Goal: Task Accomplishment & Management: Complete application form

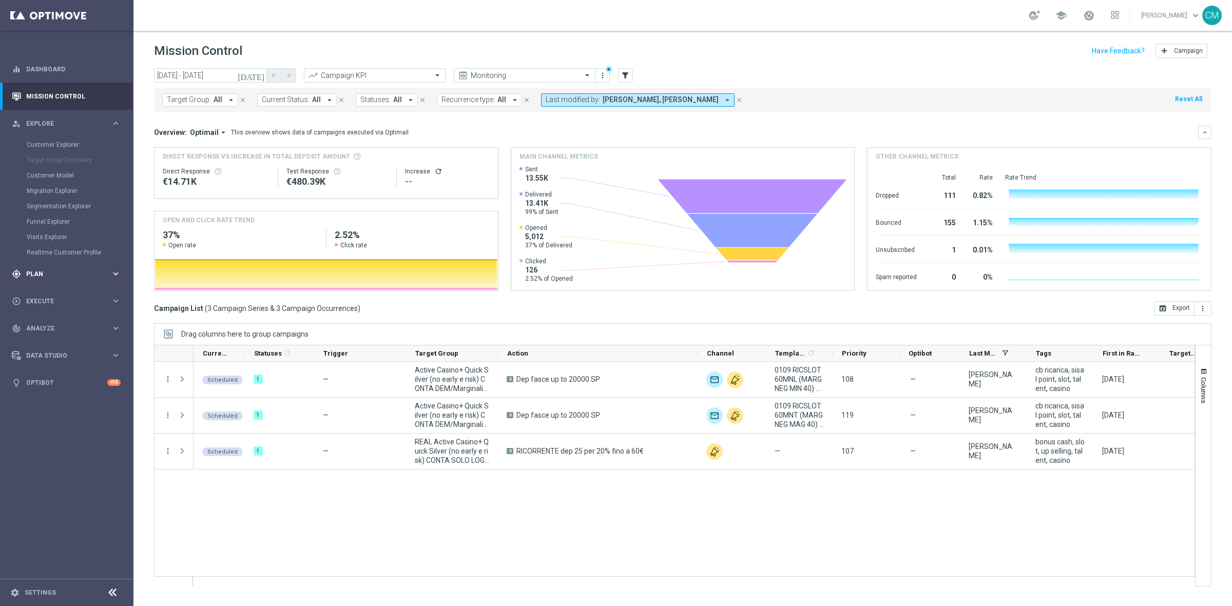
click at [52, 278] on div "gps_fixed Plan" at bounding box center [61, 274] width 99 height 9
click at [35, 206] on button "Templates keyboard_arrow_right" at bounding box center [74, 203] width 94 height 8
click at [43, 214] on link "Optimail" at bounding box center [69, 218] width 75 height 8
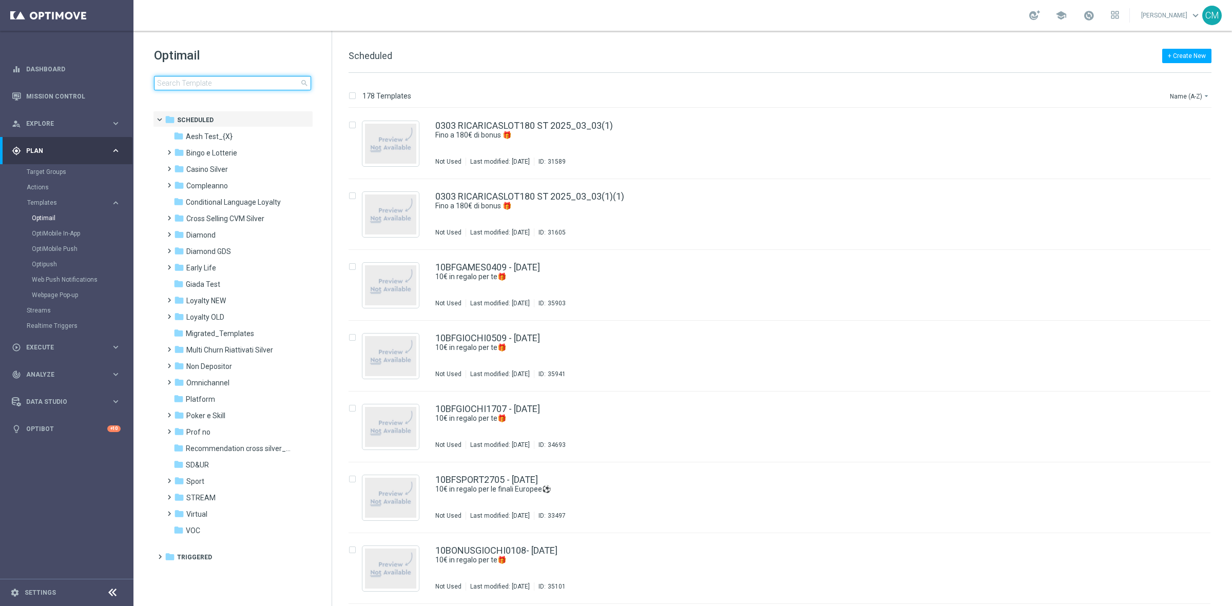
click at [214, 76] on input at bounding box center [232, 83] width 157 height 14
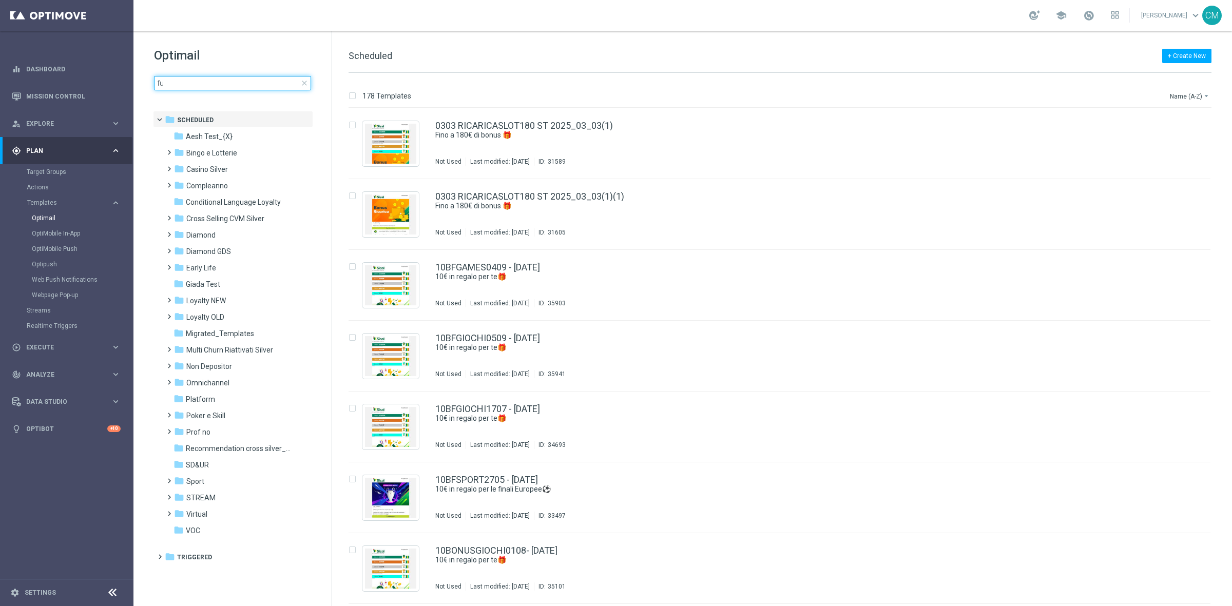
type input "fun"
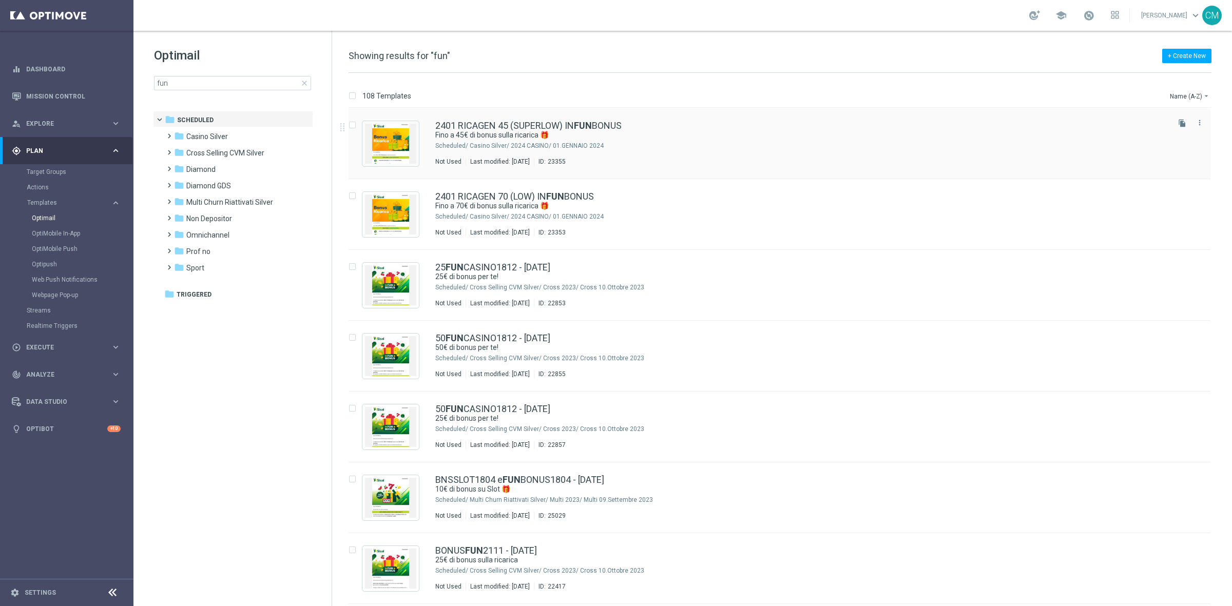
click at [650, 149] on div "Casino Silver/ 2024 CASINO/ 01.GENNAIO 2024" at bounding box center [819, 146] width 698 height 8
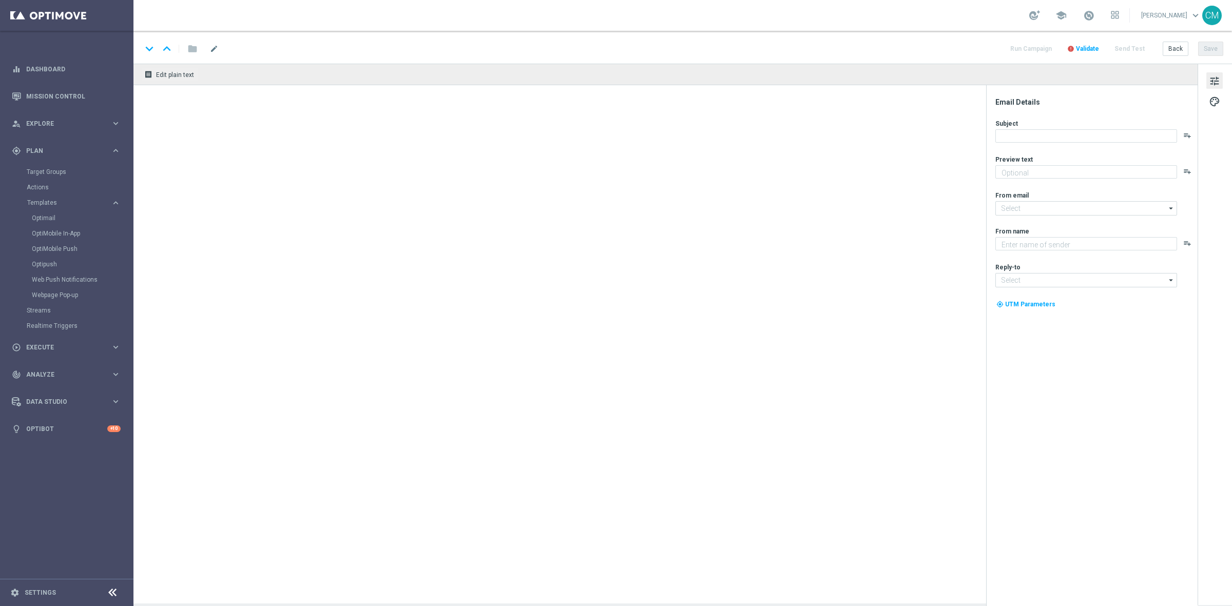
type textarea "Vuoi scoprire cosa ti abbiamo riservato?"
type input "newsletter@comunicazioni.sisal.it"
type textarea "Sisal"
type input "info@sisal.it"
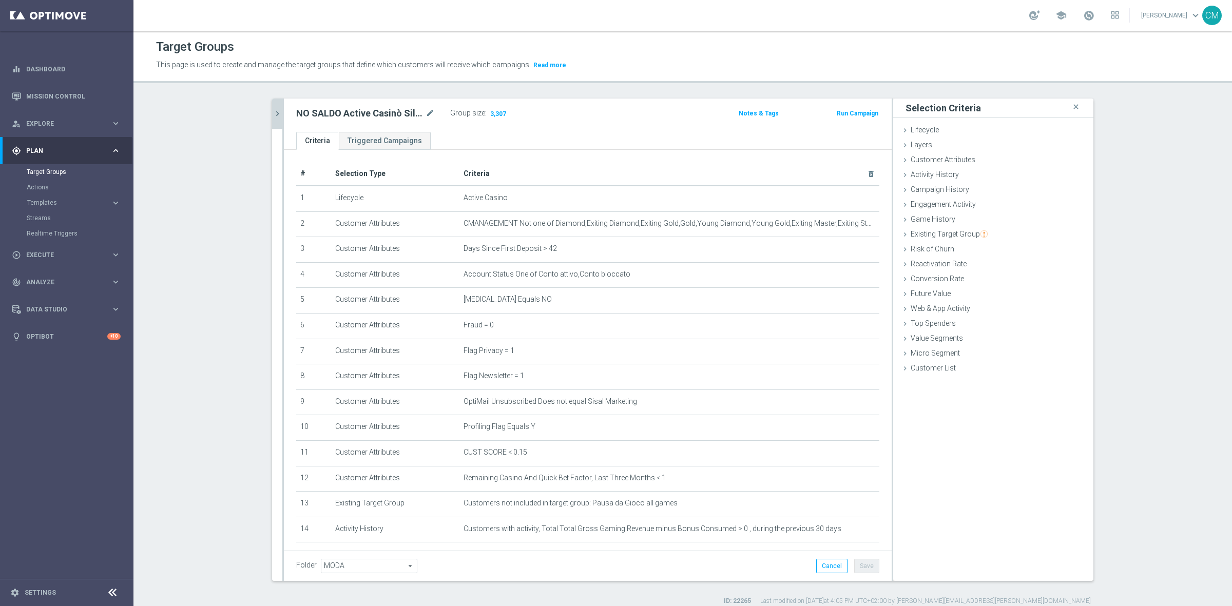
scroll to position [175, 0]
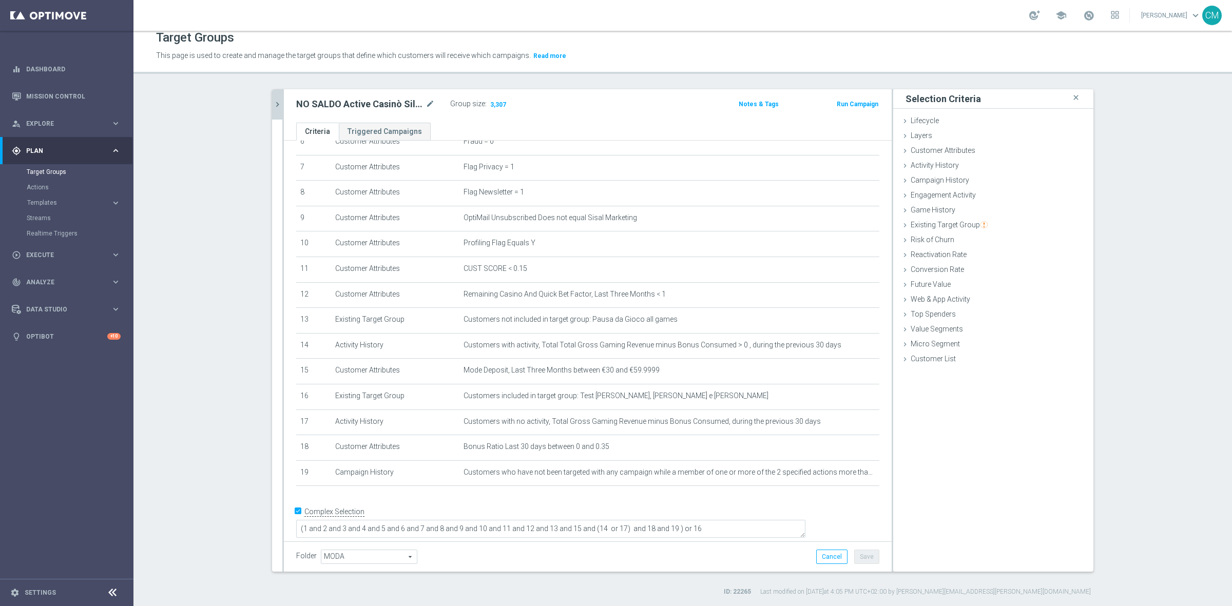
click at [274, 104] on icon "chevron_right" at bounding box center [278, 105] width 10 height 10
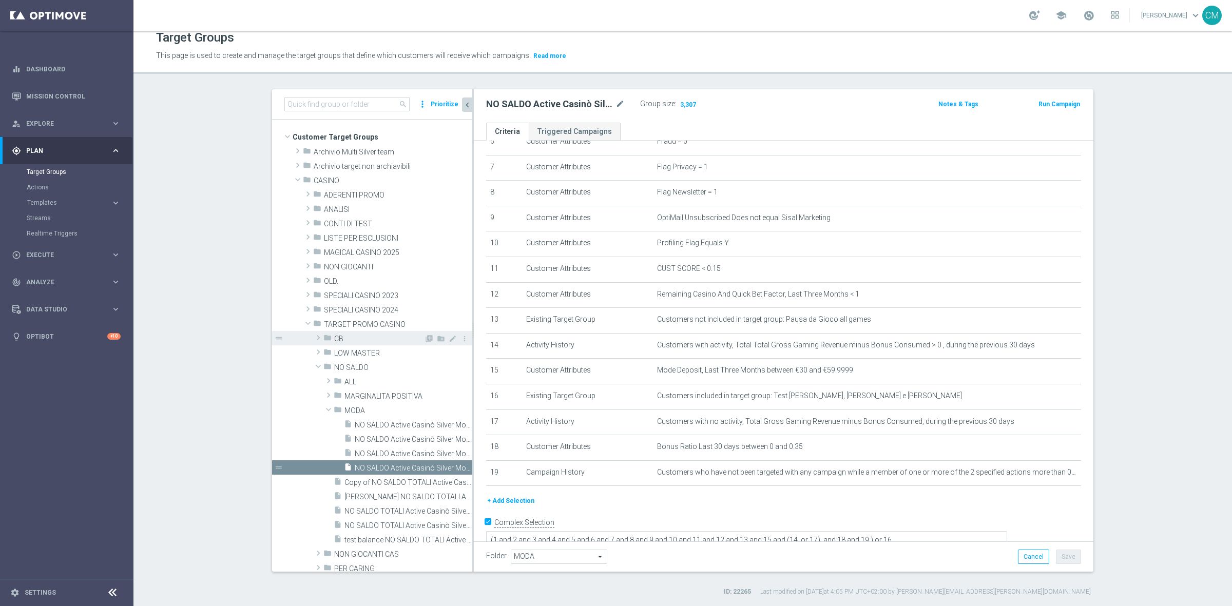
scroll to position [25, 0]
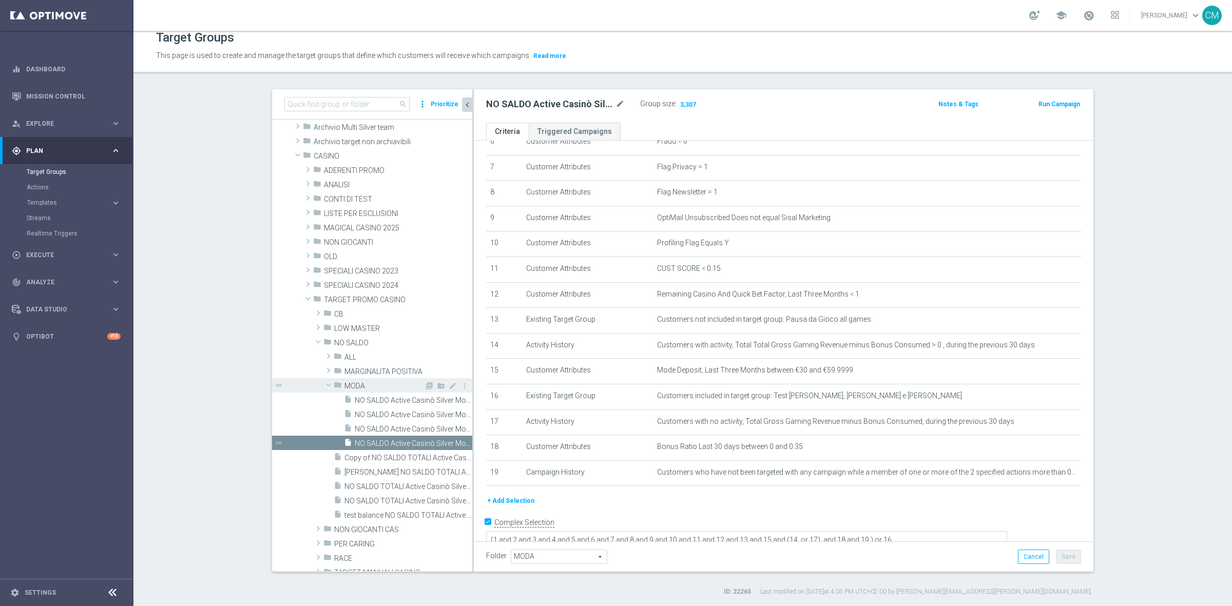
click at [355, 388] on span "MODA" at bounding box center [384, 386] width 80 height 9
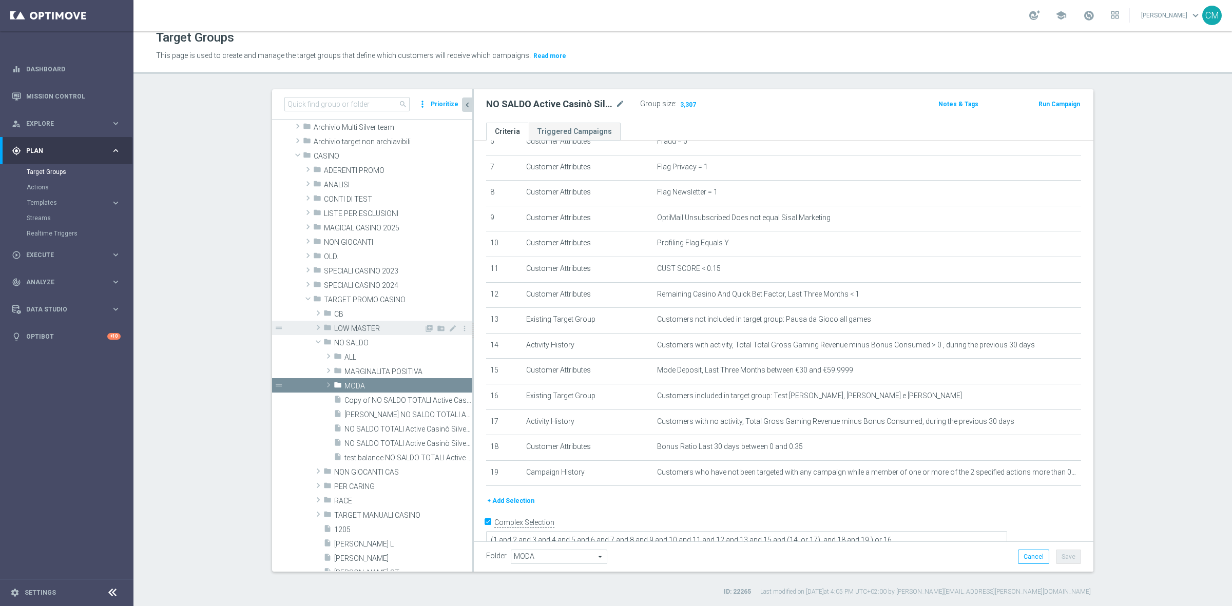
click at [344, 332] on div "folder LOW MASTER" at bounding box center [373, 328] width 101 height 14
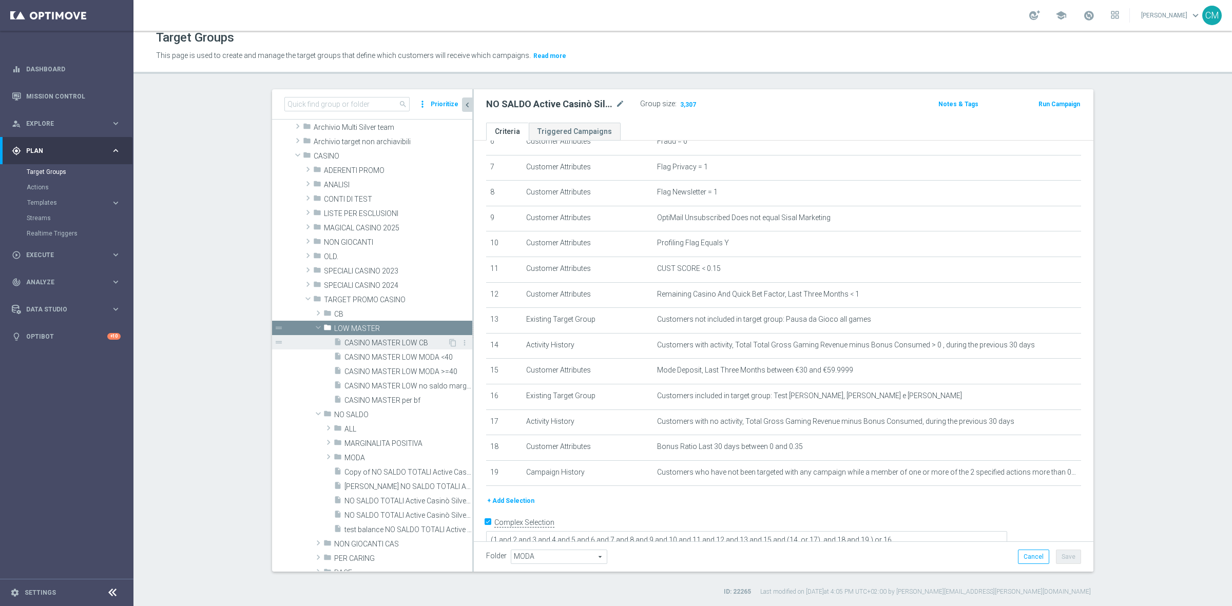
click at [389, 342] on span "CASINO MASTER LOW CB" at bounding box center [395, 343] width 103 height 9
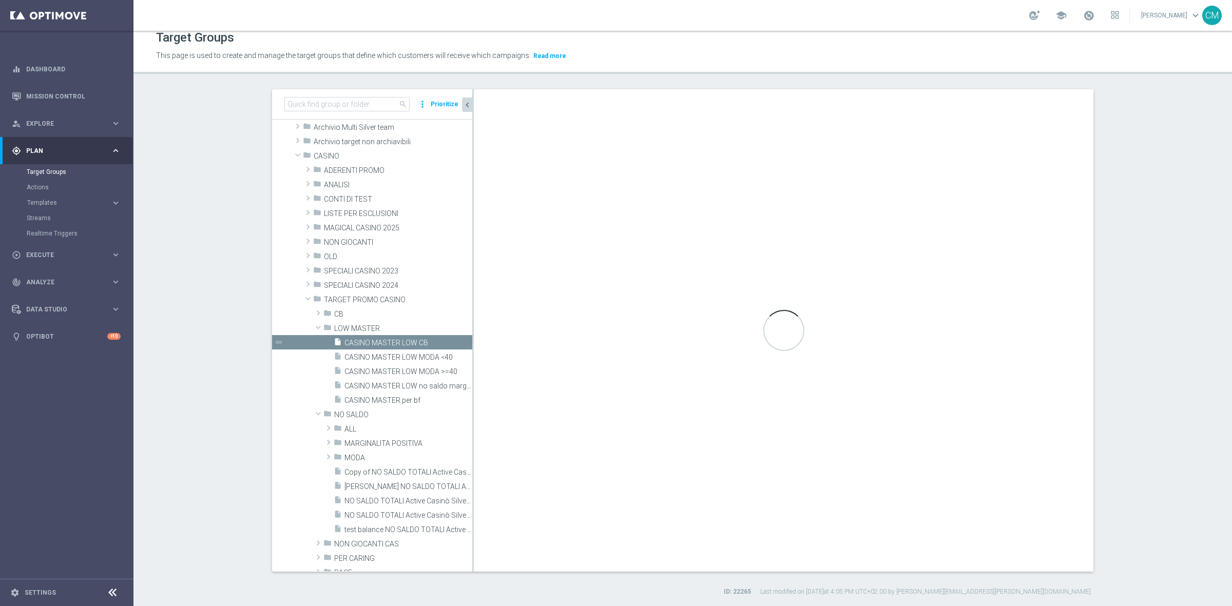
type textarea "(1 and 2 and 3 and 4 and 5 and 6 and 7 and 8 and 9 and 10 and 12 and 11 and 14)…"
type input "LOW MASTER"
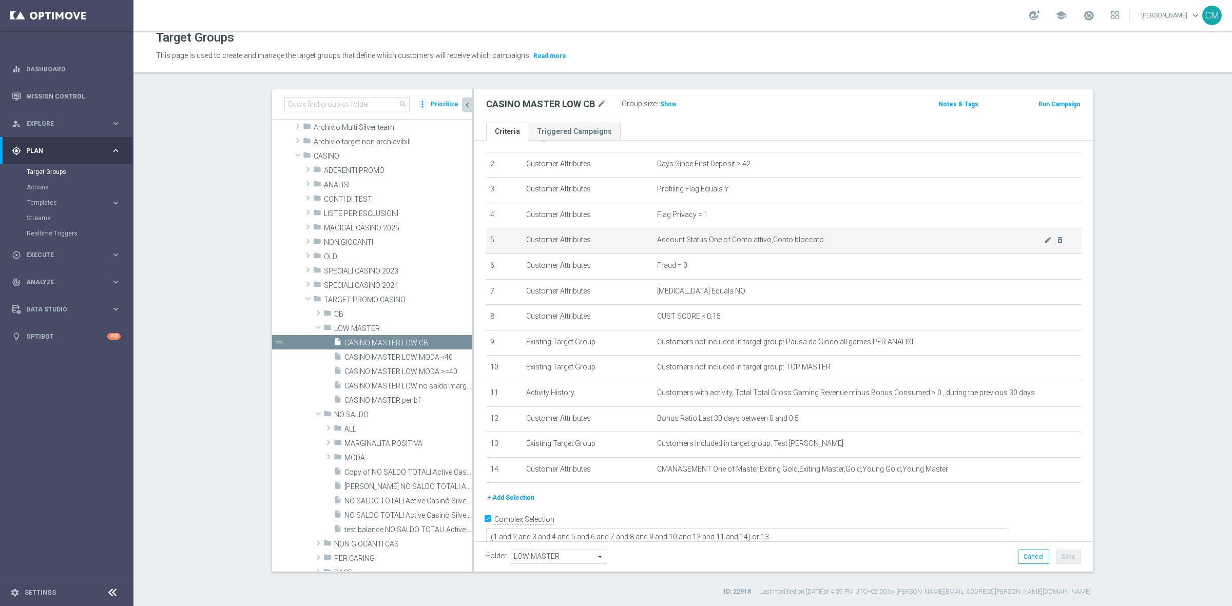
scroll to position [51, 0]
click at [664, 106] on span "Show" at bounding box center [668, 104] width 16 height 7
click at [607, 101] on div "CASINO MASTER LOW CB mode_edit" at bounding box center [554, 104] width 136 height 14
click at [597, 103] on icon "mode_edit" at bounding box center [601, 104] width 9 height 12
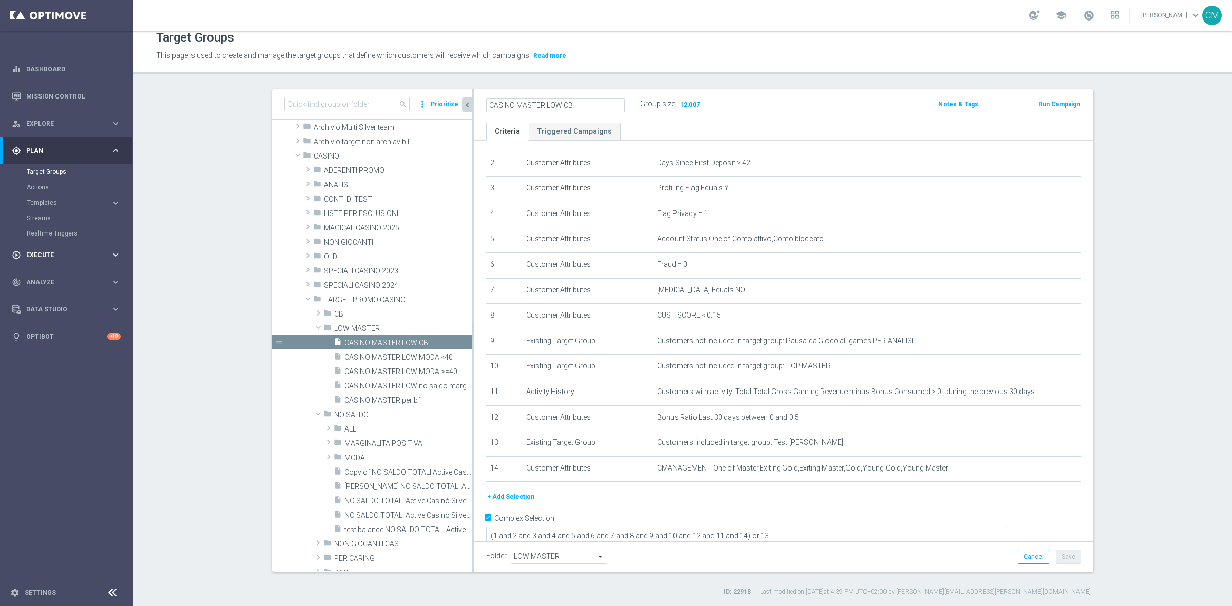
click at [66, 255] on span "Execute" at bounding box center [68, 255] width 85 height 6
click at [35, 196] on link "Campaign Builder" at bounding box center [67, 199] width 80 height 8
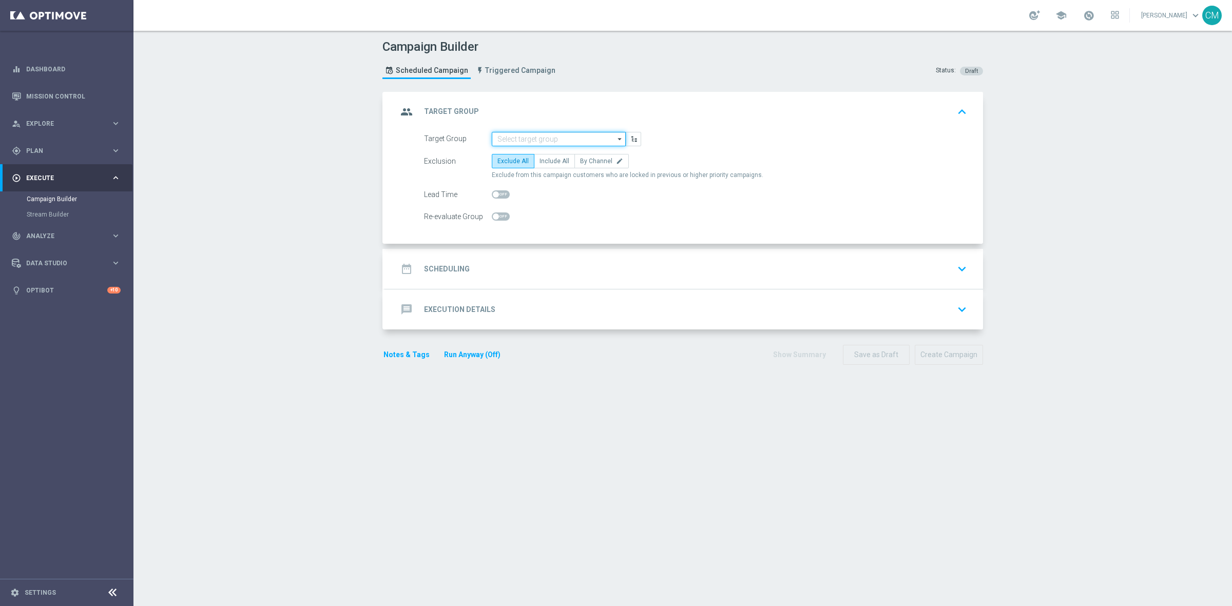
click at [500, 134] on input at bounding box center [559, 139] width 134 height 14
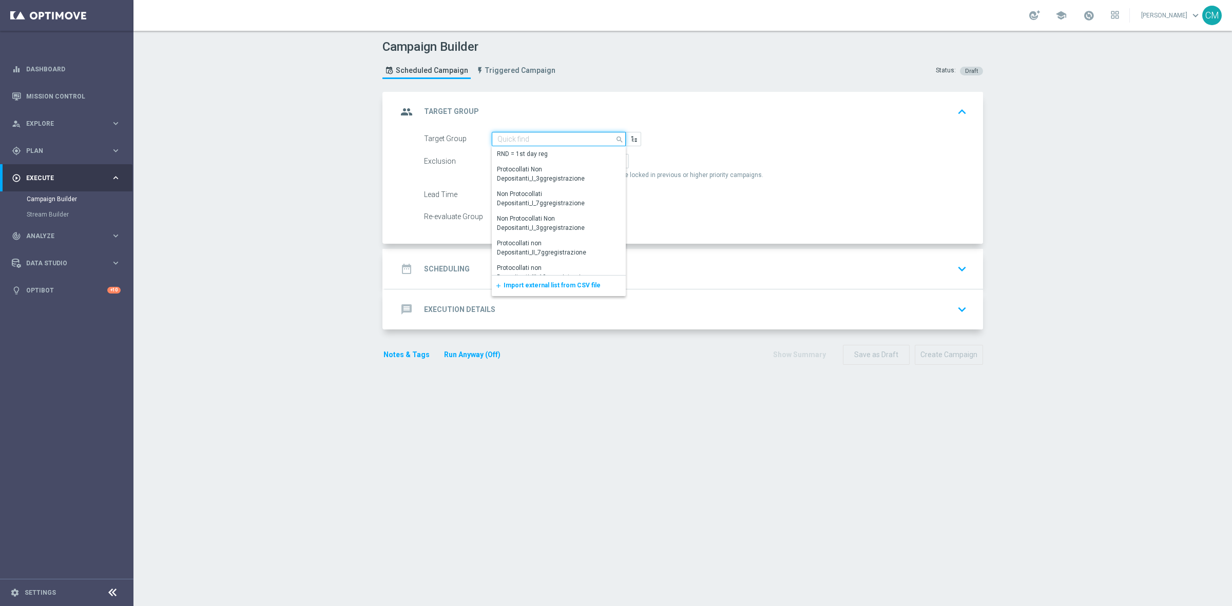
paste input "CASINO MASTER LOW CB"
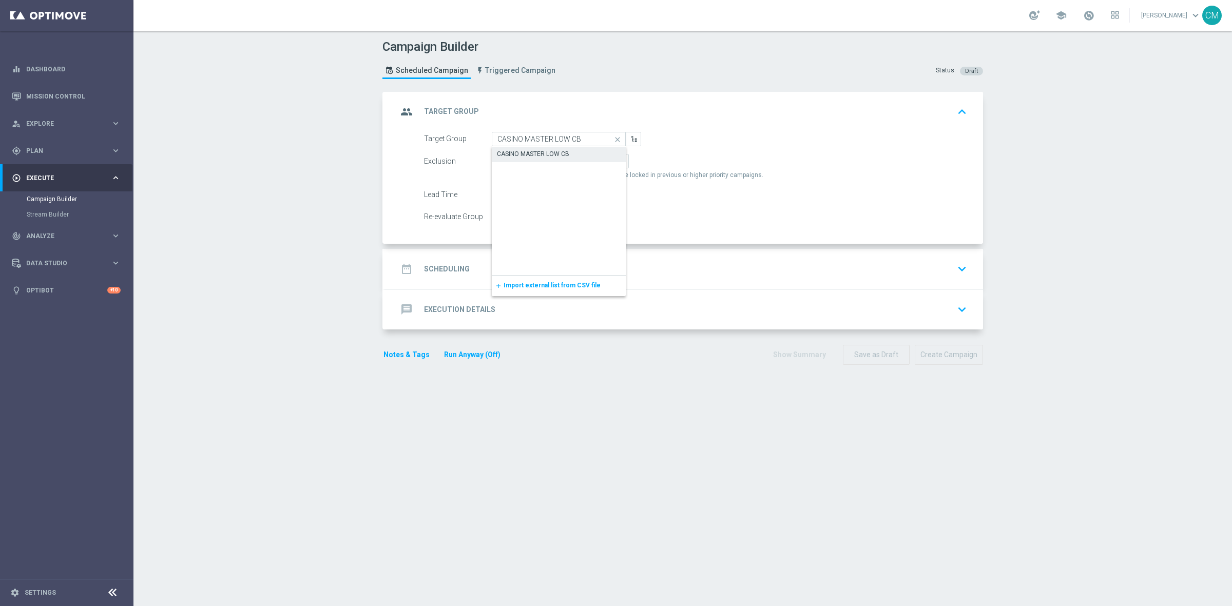
click at [539, 154] on div "CASINO MASTER LOW CB" at bounding box center [533, 153] width 72 height 9
type input "CASINO MASTER LOW CB"
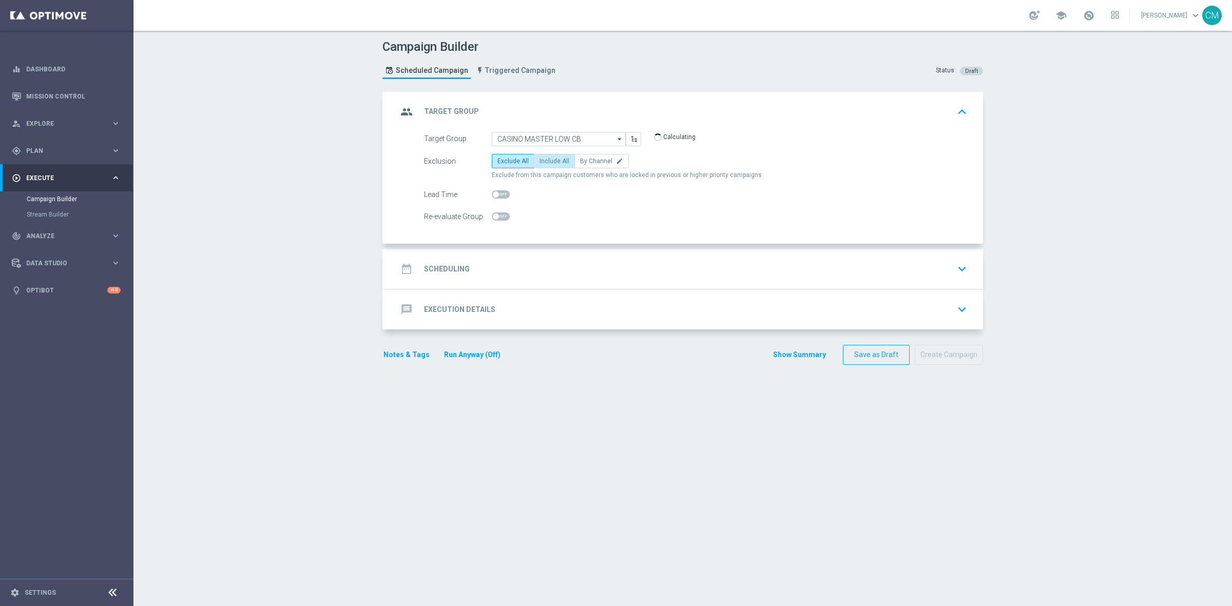
click at [544, 157] on label "Include All" at bounding box center [554, 161] width 41 height 14
click at [544, 160] on input "Include All" at bounding box center [543, 163] width 7 height 7
radio input "true"
click at [524, 274] on div "date_range Scheduling keyboard_arrow_down" at bounding box center [683, 269] width 573 height 20
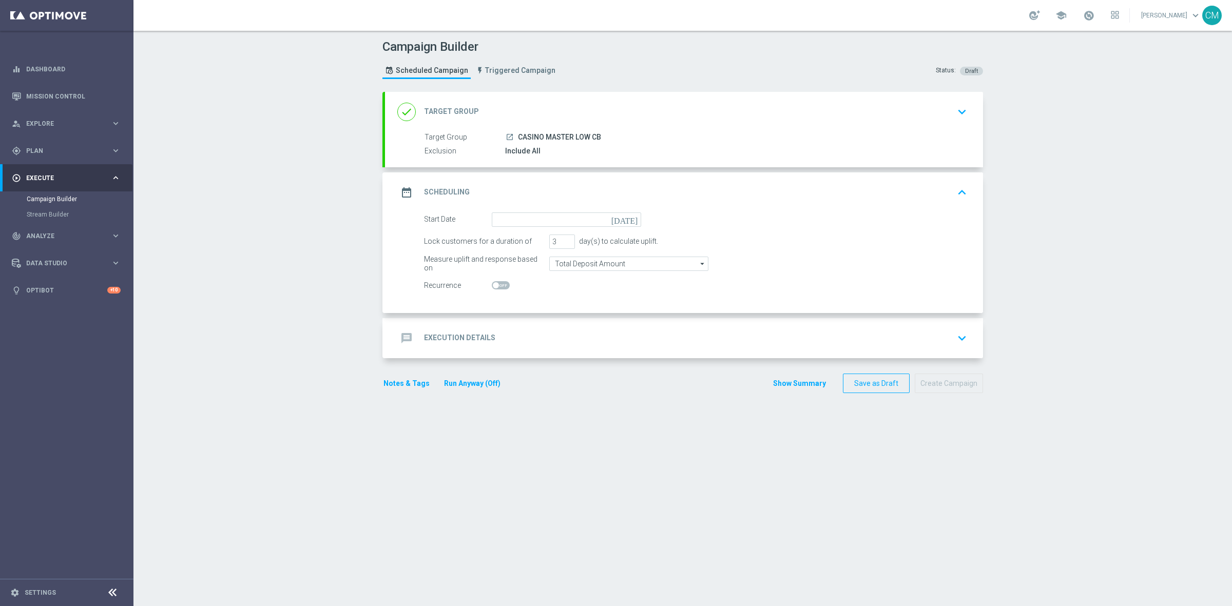
click at [513, 231] on form "Start Date [DATE] Lock customers for a duration of 3 day(s) to calculate uplift…" at bounding box center [695, 253] width 543 height 81
click at [511, 231] on form "Start Date [DATE] Lock customers for a duration of 3 day(s) to calculate uplift…" at bounding box center [695, 253] width 543 height 81
click at [509, 224] on input at bounding box center [566, 220] width 149 height 14
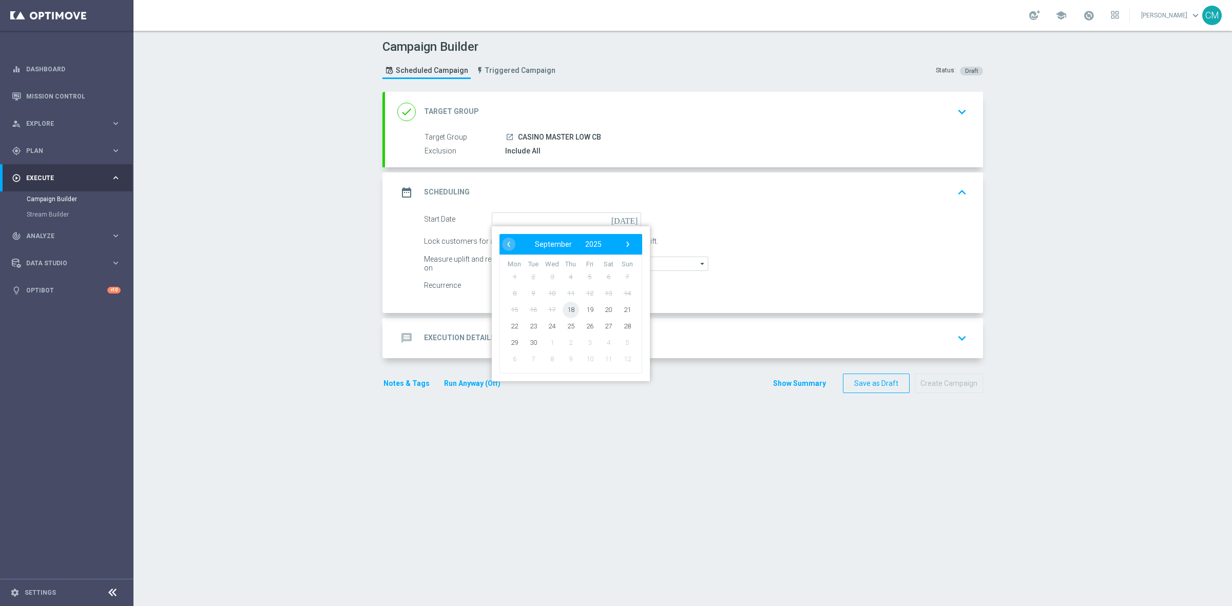
click at [568, 314] on span "18" at bounding box center [571, 309] width 16 height 16
type input "[DATE]"
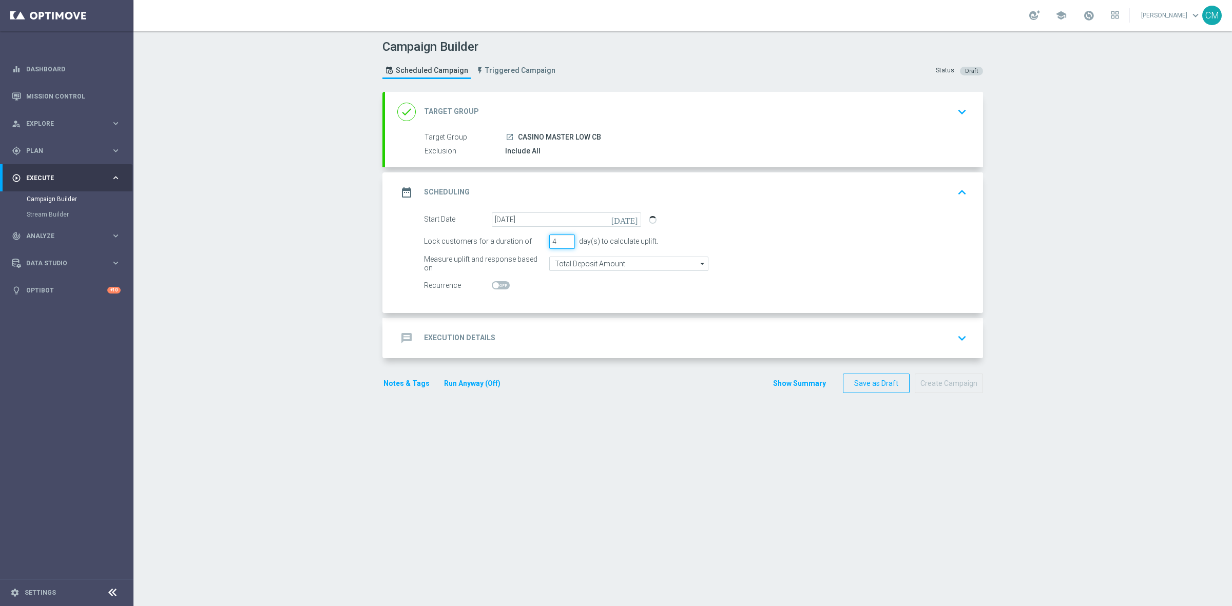
type input "4"
click at [561, 239] on input "4" at bounding box center [562, 242] width 26 height 14
click at [562, 267] on input "Total Deposit Amount" at bounding box center [628, 264] width 159 height 14
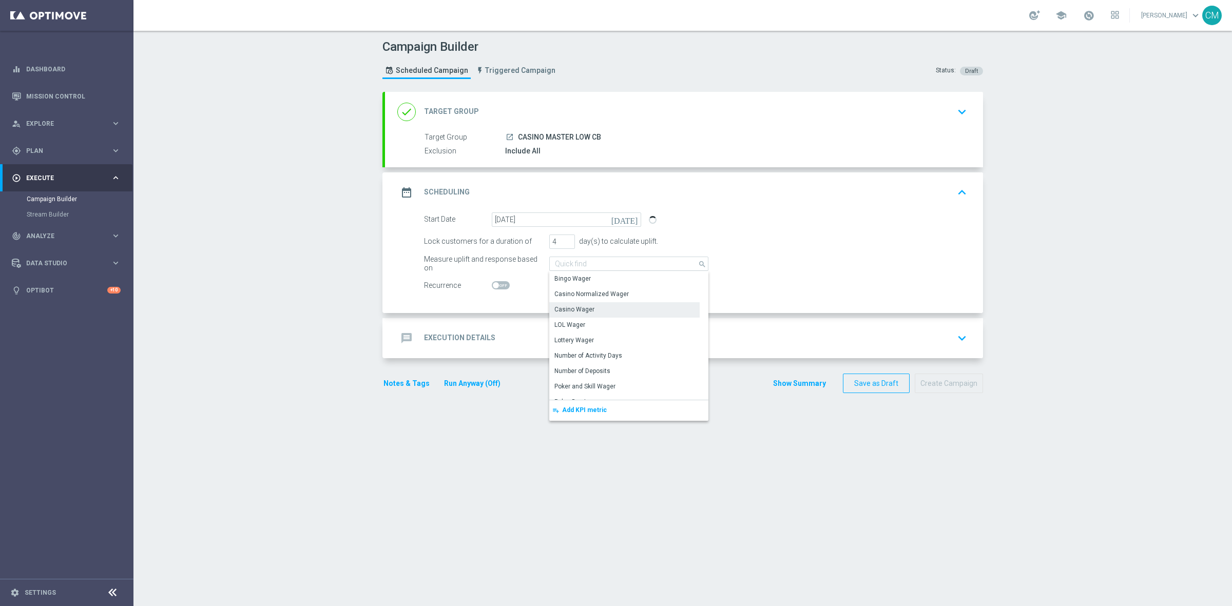
click at [566, 308] on div "Casino Wager" at bounding box center [574, 309] width 40 height 9
type input "Casino Wager"
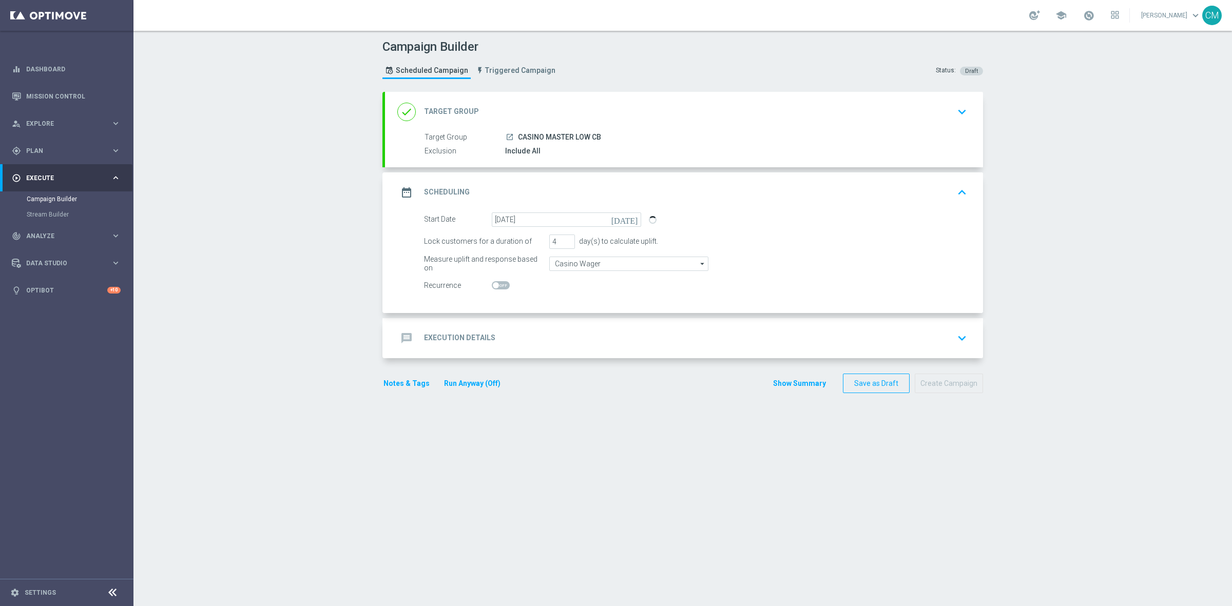
click at [560, 327] on div "message Execution Details keyboard_arrow_down" at bounding box center [684, 338] width 598 height 40
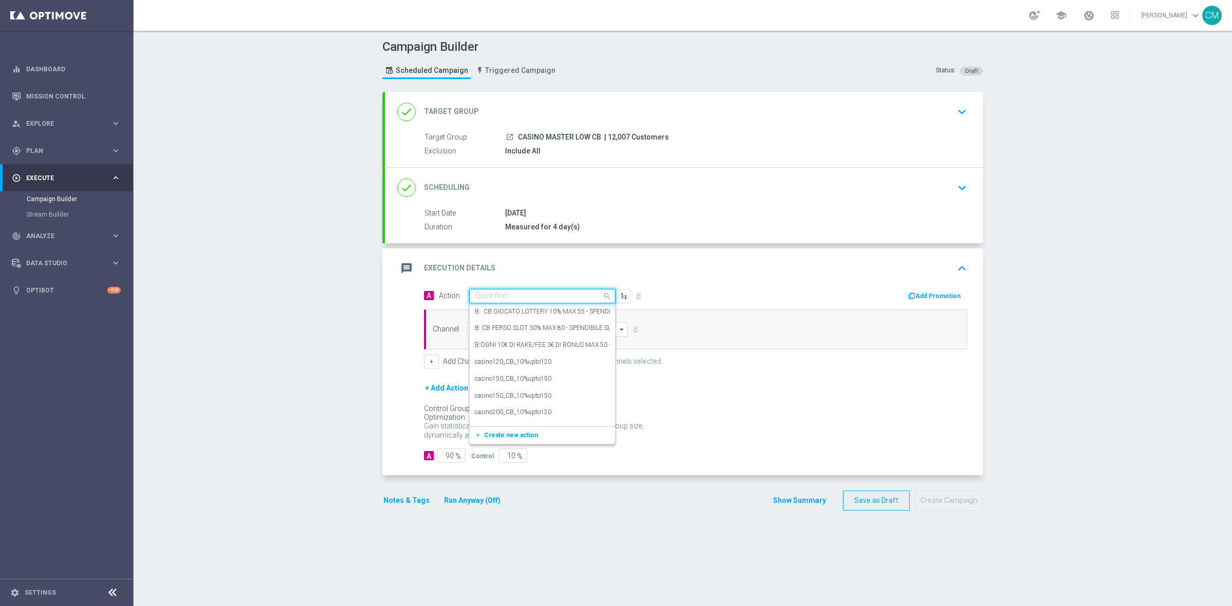
click at [532, 294] on input "text" at bounding box center [532, 296] width 114 height 9
click at [553, 433] on button "add_new Create new action" at bounding box center [541, 436] width 142 height 12
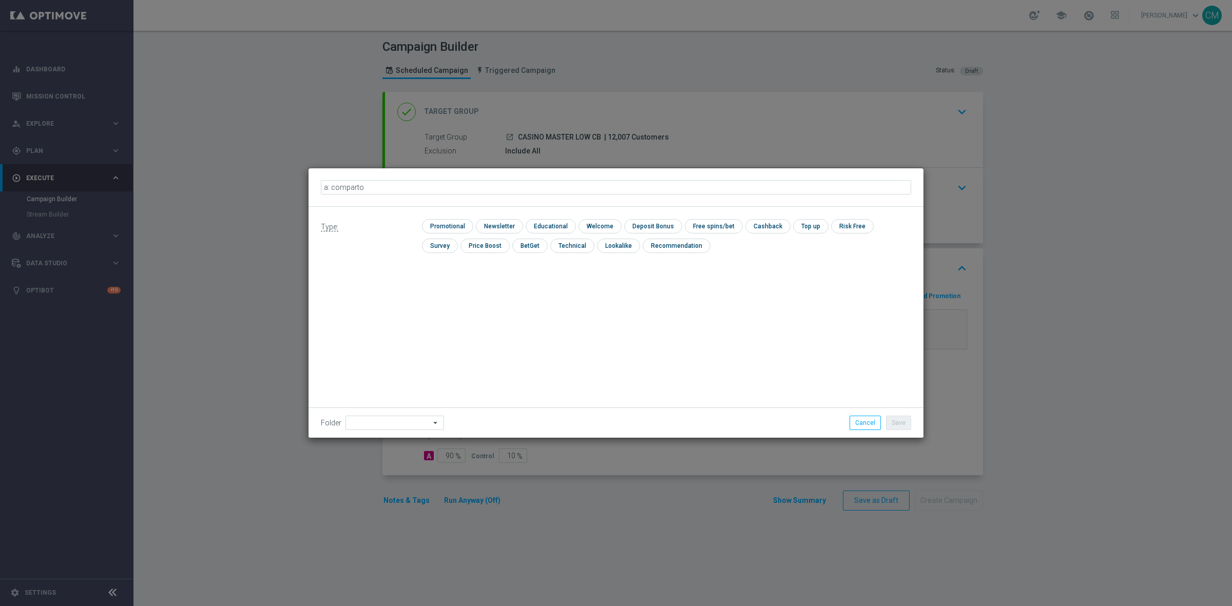
type input "a: comparto"
click at [375, 185] on icon "mode_edit" at bounding box center [378, 187] width 8 height 8
type input "a: comparto no entry 10% fino a 150€"
click at [455, 224] on input "checkbox" at bounding box center [446, 226] width 49 height 14
checkbox input "true"
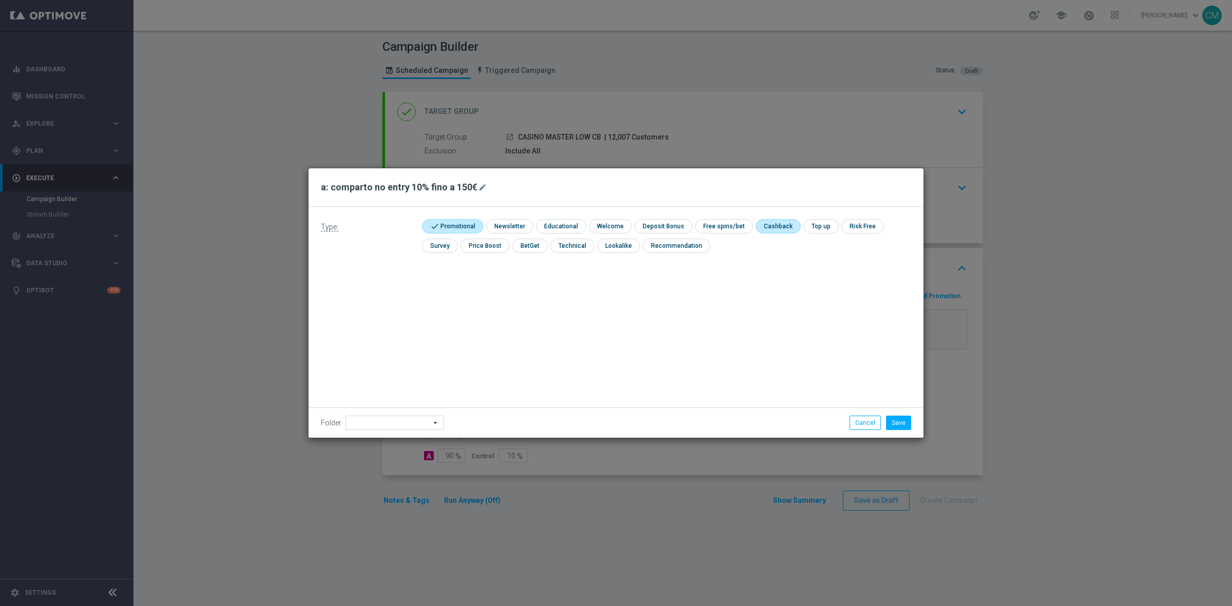
click at [765, 225] on input "checkbox" at bounding box center [777, 226] width 43 height 14
checkbox input "true"
click at [899, 418] on button "Save" at bounding box center [898, 423] width 25 height 14
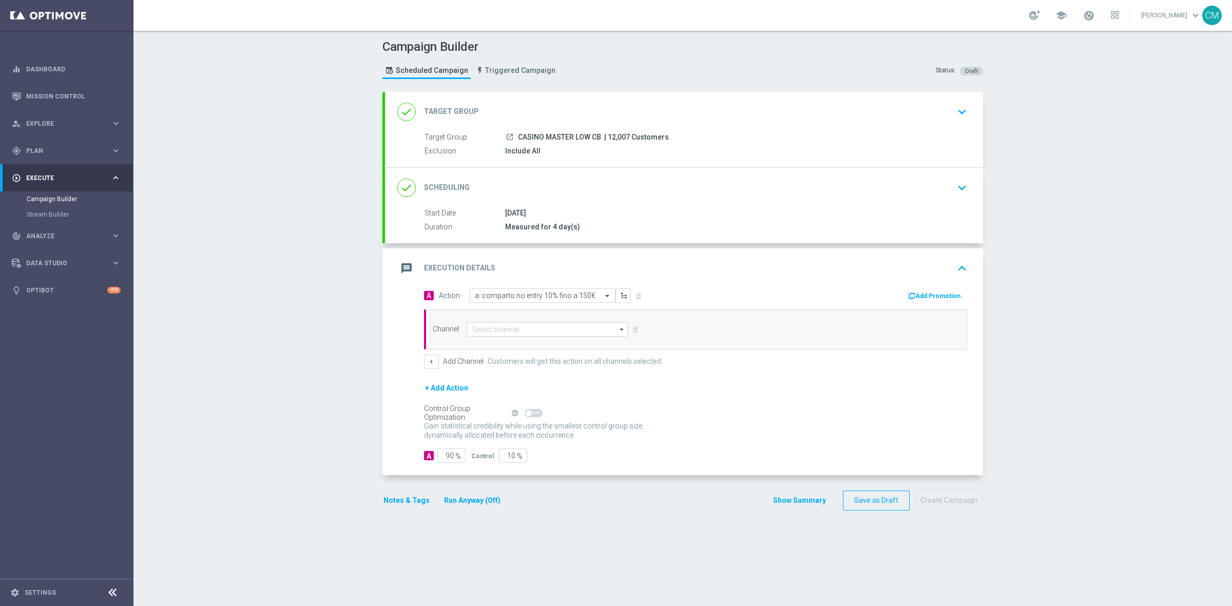
click at [926, 289] on div "Add Promotion" at bounding box center [835, 295] width 279 height 13
click at [927, 296] on button "Add Promotion" at bounding box center [935, 296] width 57 height 11
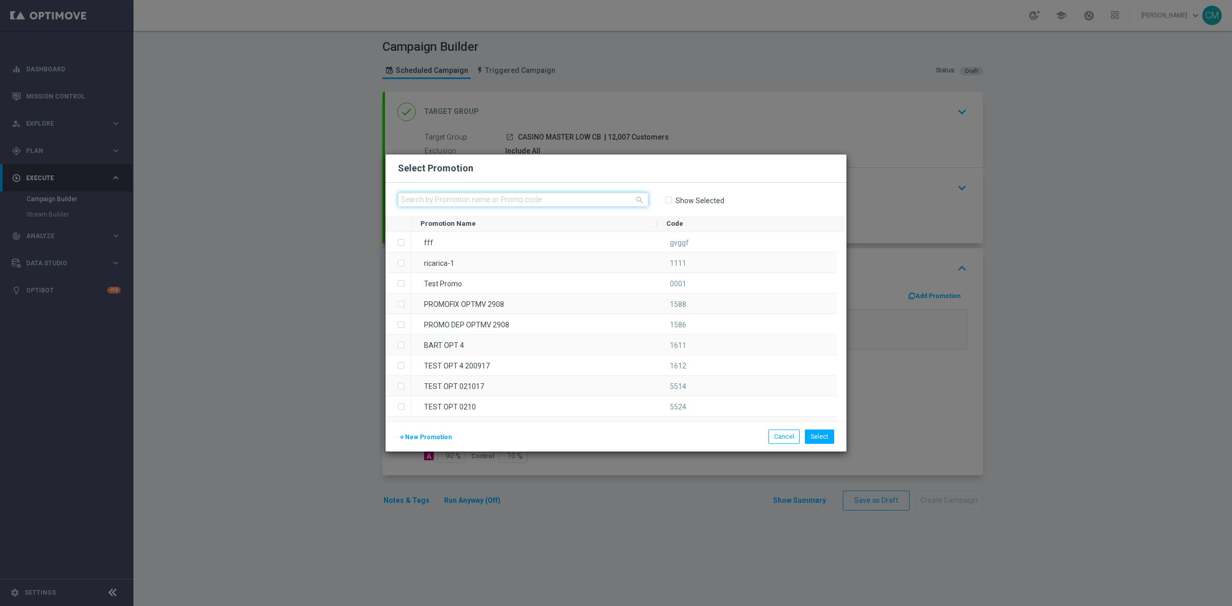
click at [566, 197] on input "text" at bounding box center [523, 200] width 251 height 14
paste input "1809 CASINOCB A"
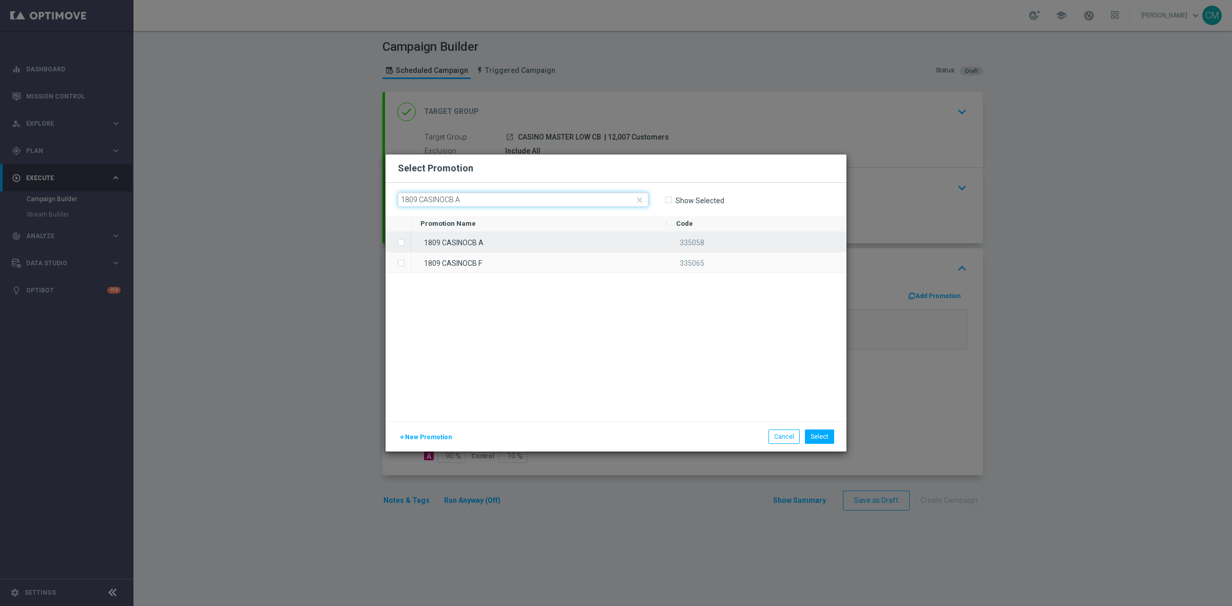
type input "1809 CASINOCB A"
click at [586, 252] on div "1809 CASINOCB A" at bounding box center [539, 242] width 256 height 20
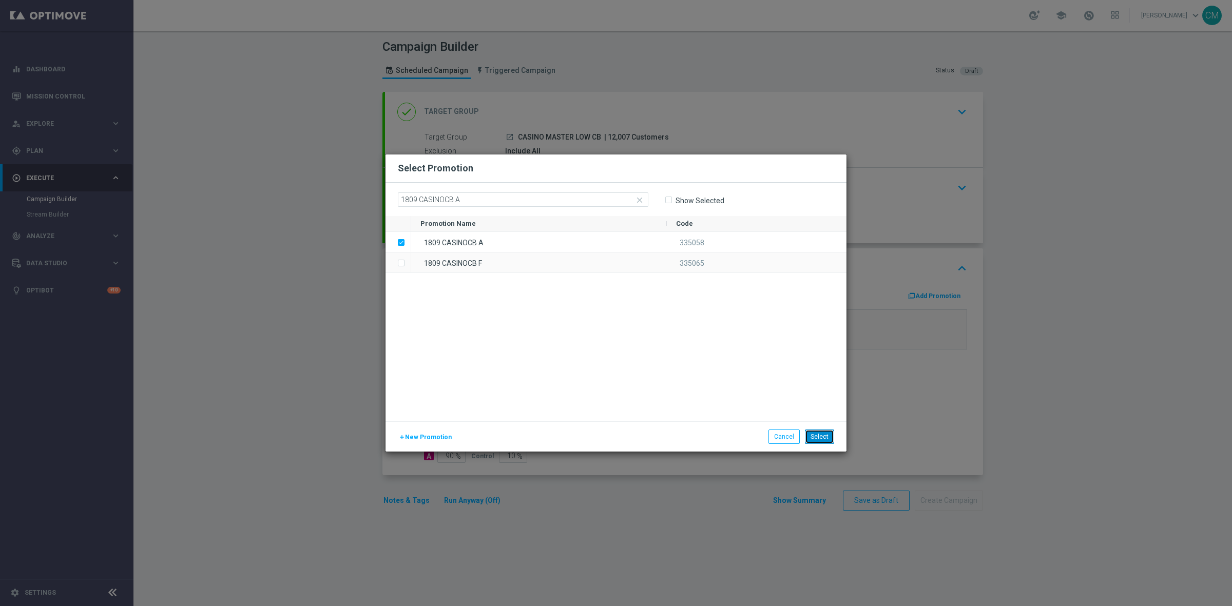
click at [825, 437] on button "Select" at bounding box center [819, 437] width 29 height 14
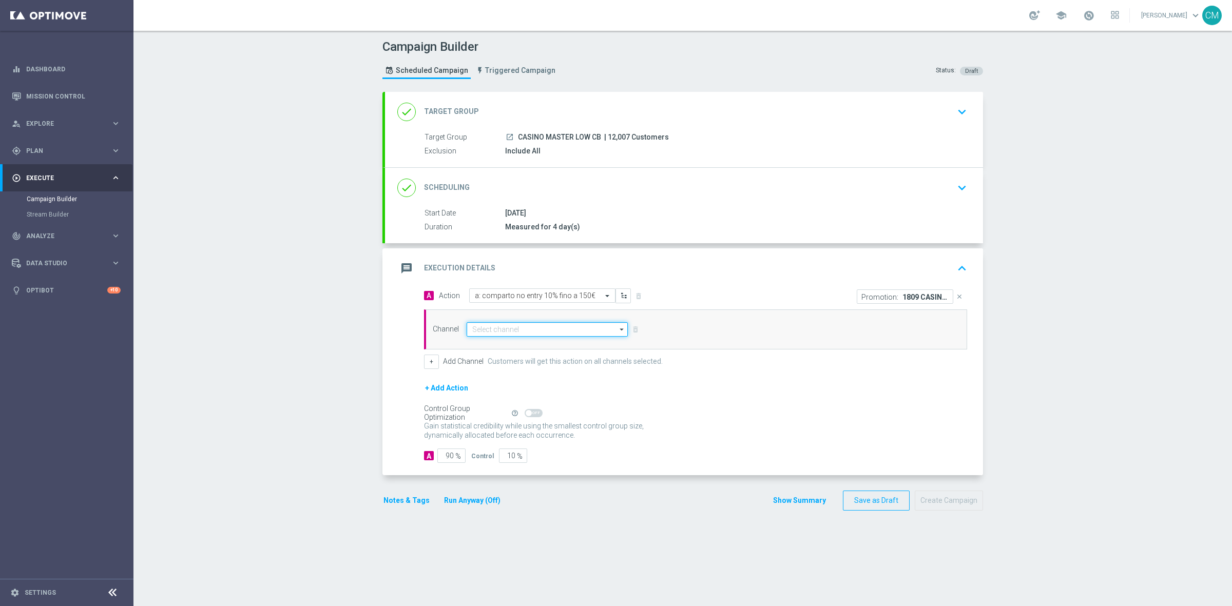
click at [480, 325] on input at bounding box center [547, 329] width 161 height 14
click at [500, 406] on div "Other" at bounding box center [543, 406] width 152 height 14
type input "Other"
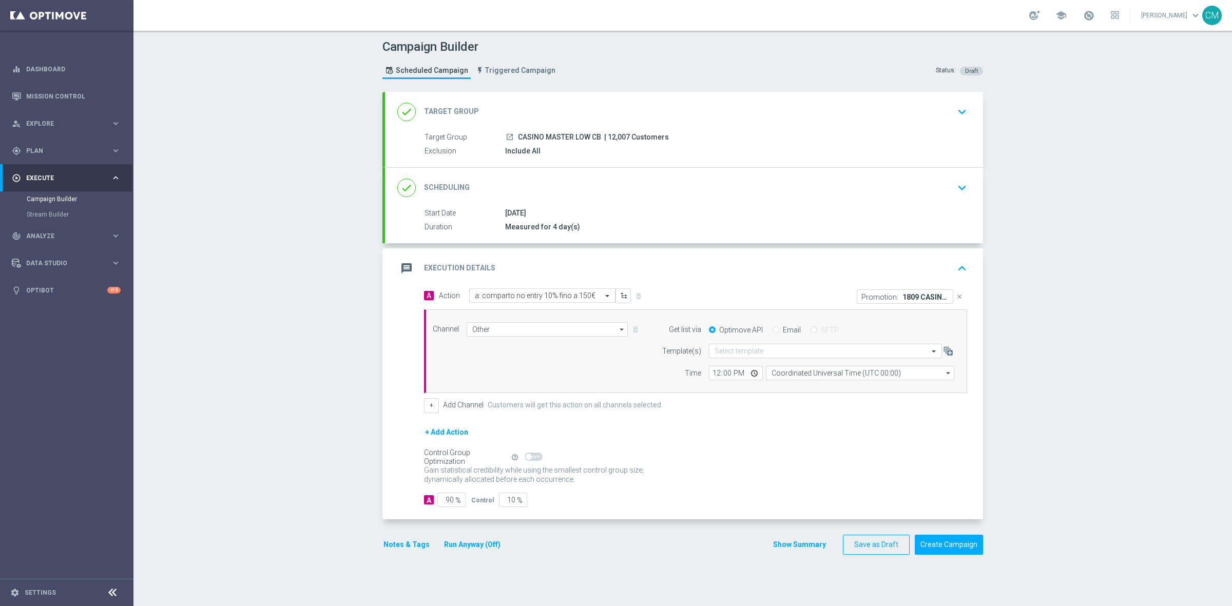
click at [783, 330] on label "Email" at bounding box center [792, 329] width 18 height 9
click at [779, 330] on input "Email" at bounding box center [776, 331] width 7 height 7
radio input "true"
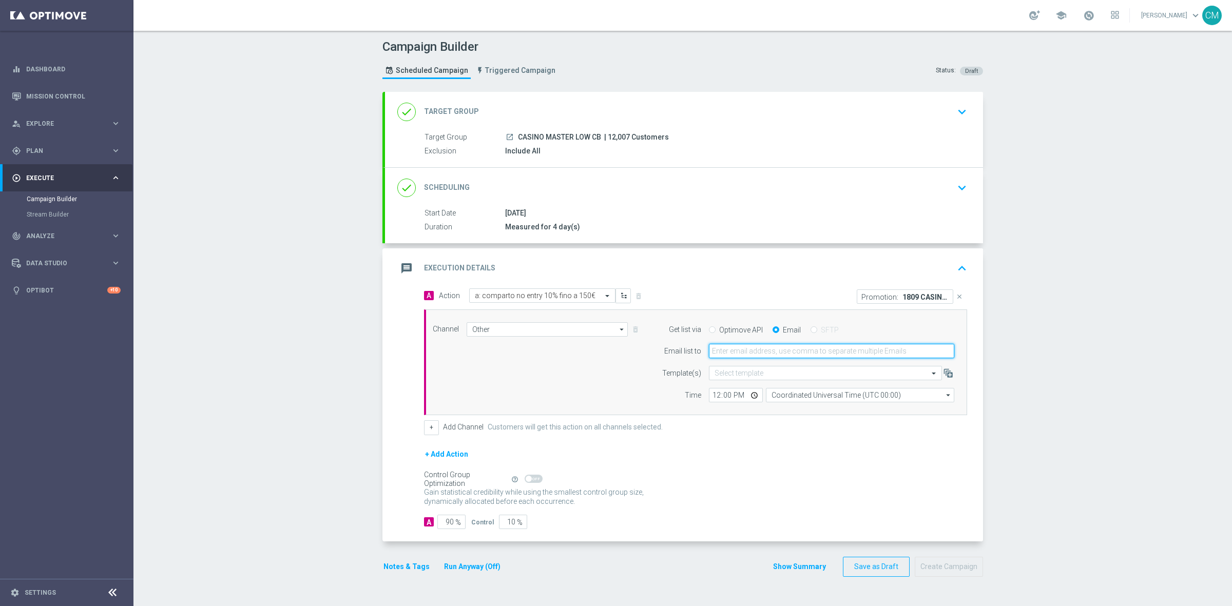
click at [744, 350] on input "email" at bounding box center [831, 351] width 245 height 14
type input "[PERSON_NAME][EMAIL_ADDRESS][PERSON_NAME][DOMAIN_NAME]"
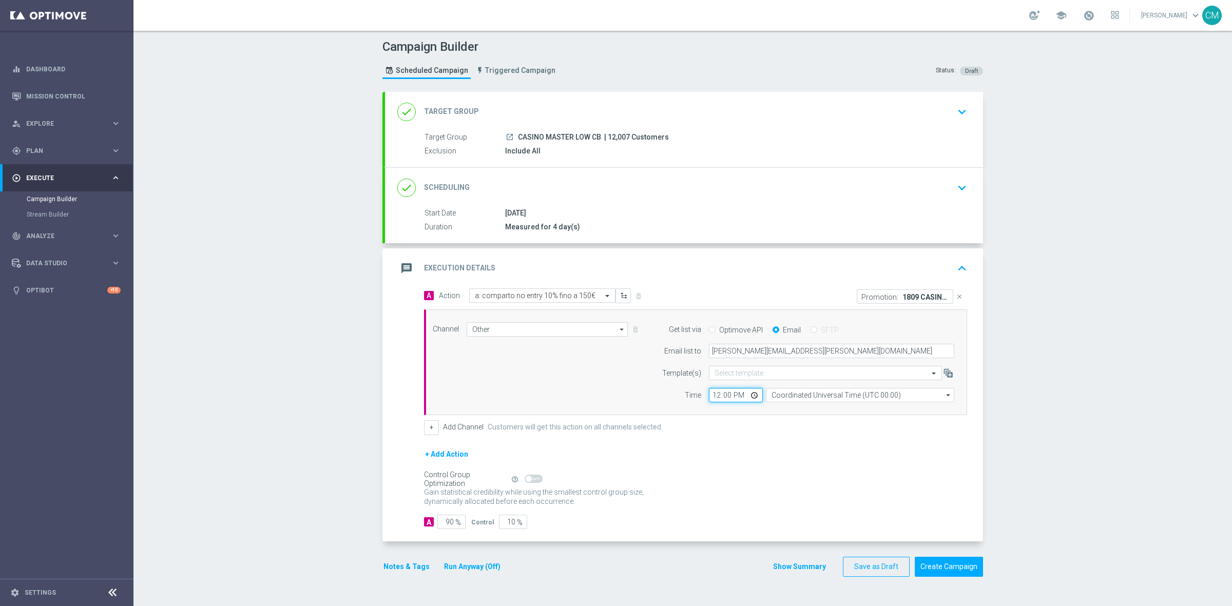
click at [709, 401] on input "12:00" at bounding box center [736, 395] width 54 height 14
type input "19:00"
click at [709, 399] on input "12:00" at bounding box center [736, 395] width 54 height 14
type input "18:00"
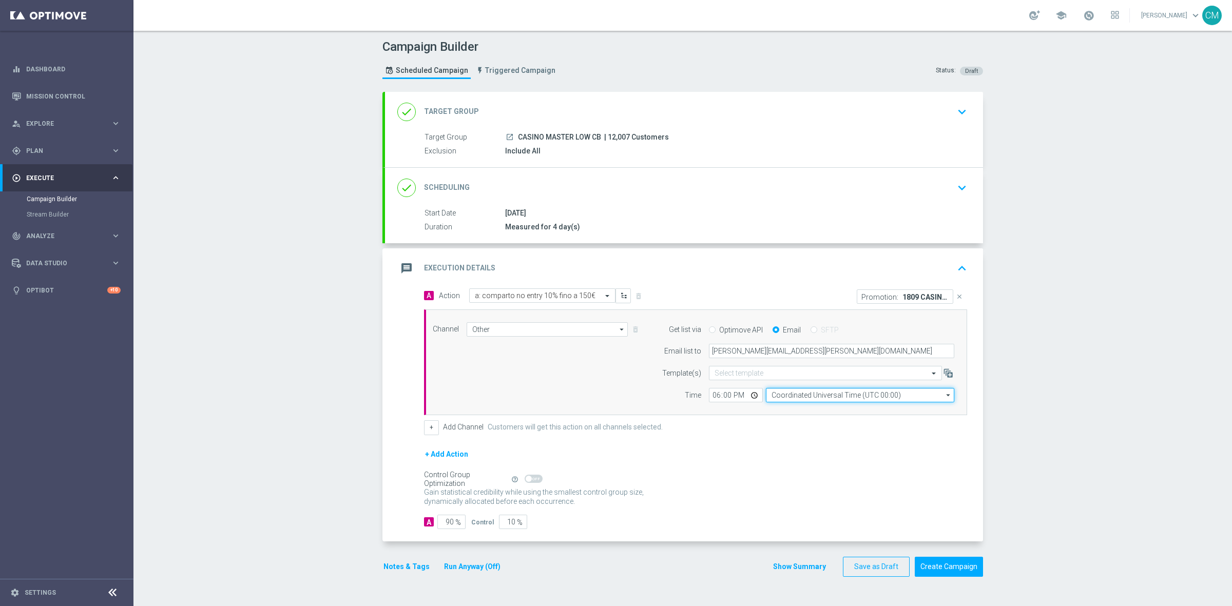
click at [792, 398] on input "Coordinated Universal Time (UTC 00:00)" at bounding box center [860, 395] width 188 height 14
click at [797, 406] on div "Central European Time ([GEOGRAPHIC_DATA]) (UTC +02:00)" at bounding box center [860, 410] width 188 height 14
type input "Central European Time ([GEOGRAPHIC_DATA]) (UTC +02:00)"
click at [425, 435] on button "+" at bounding box center [431, 427] width 15 height 14
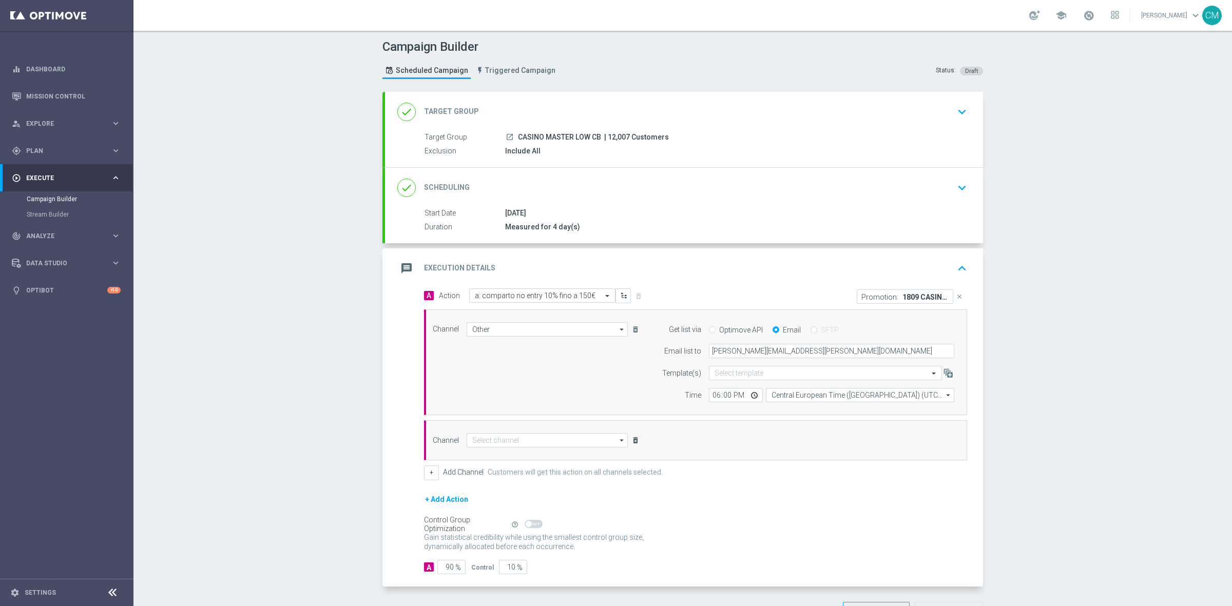
click at [632, 445] on icon "delete_forever" at bounding box center [635, 440] width 8 height 8
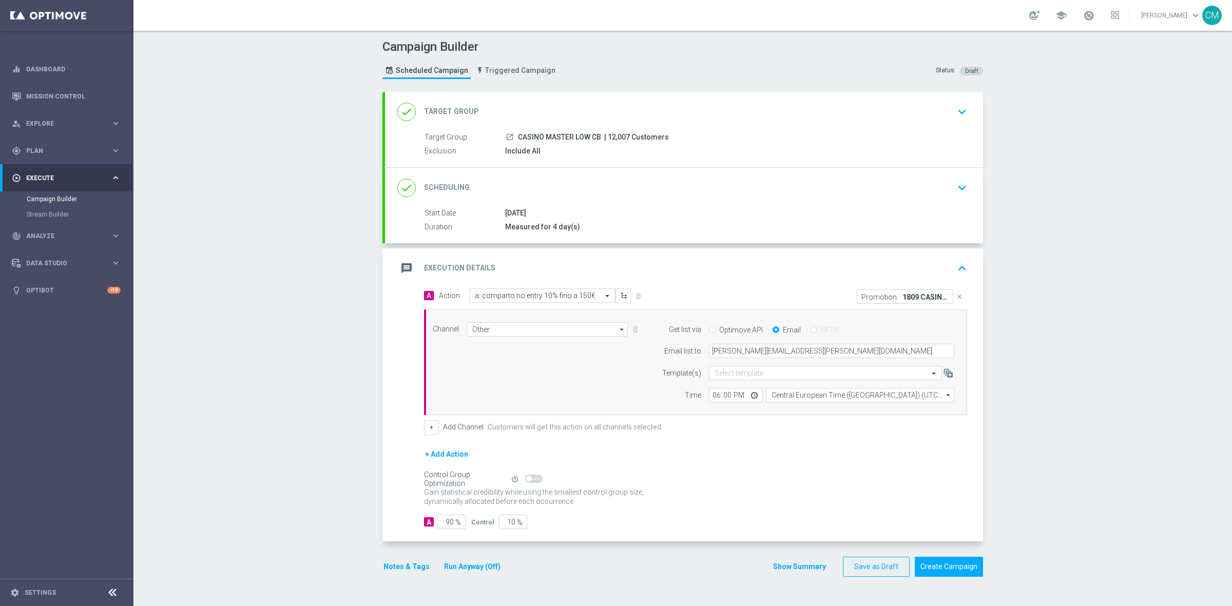
click at [442, 458] on button "+ Add Action" at bounding box center [446, 454] width 45 height 13
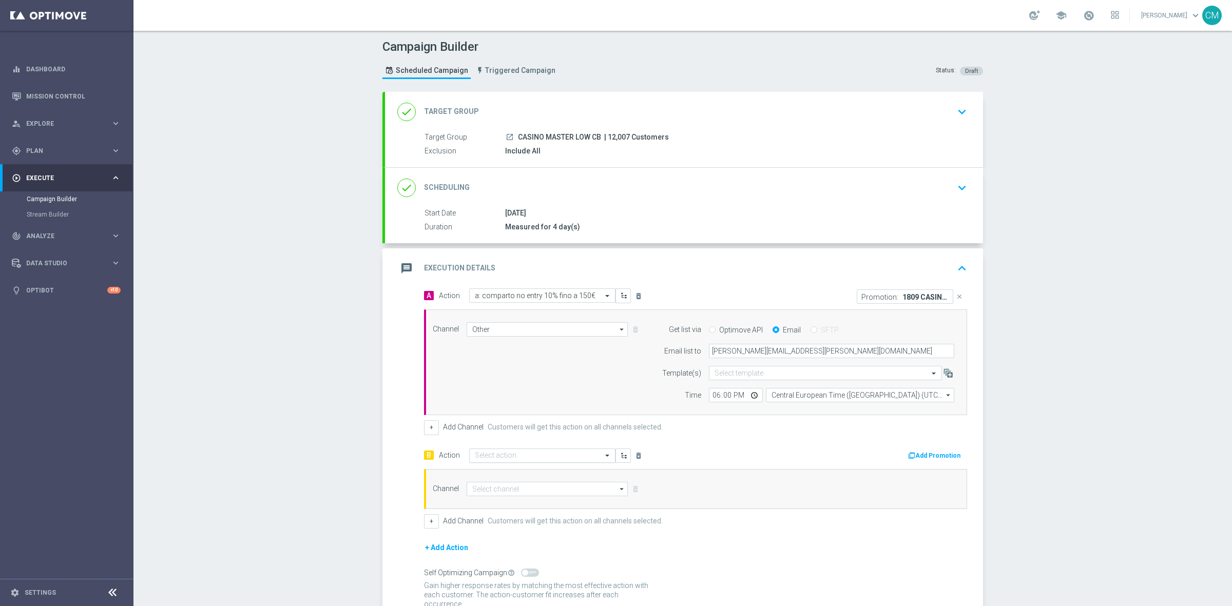
click at [522, 455] on input "text" at bounding box center [532, 456] width 114 height 9
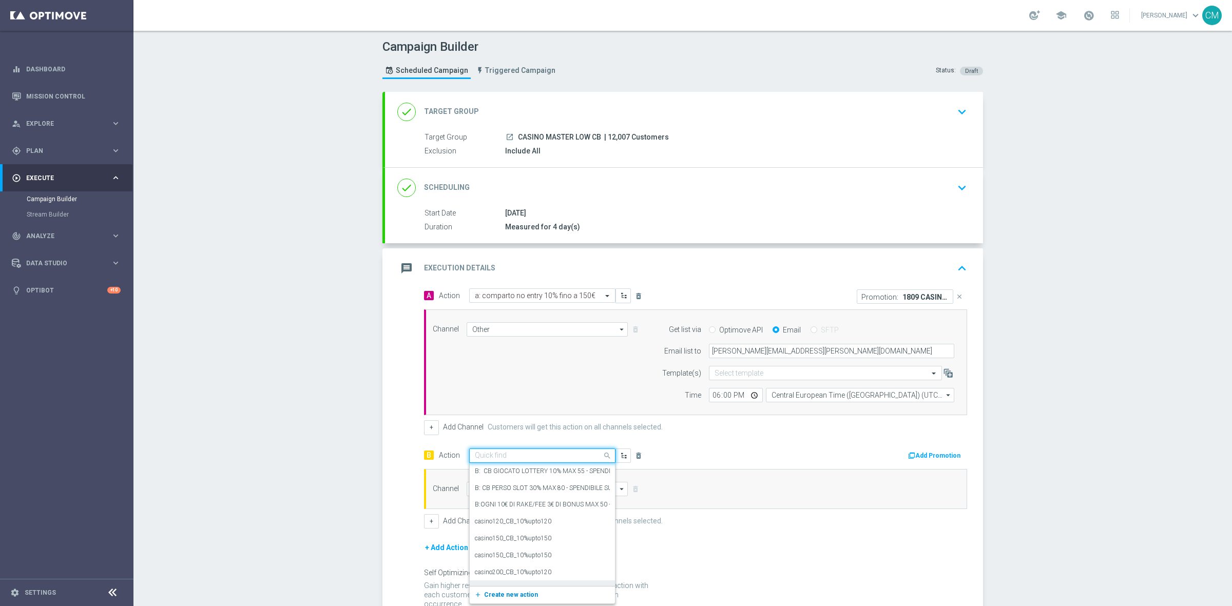
click at [528, 593] on span "Create new action" at bounding box center [511, 594] width 54 height 7
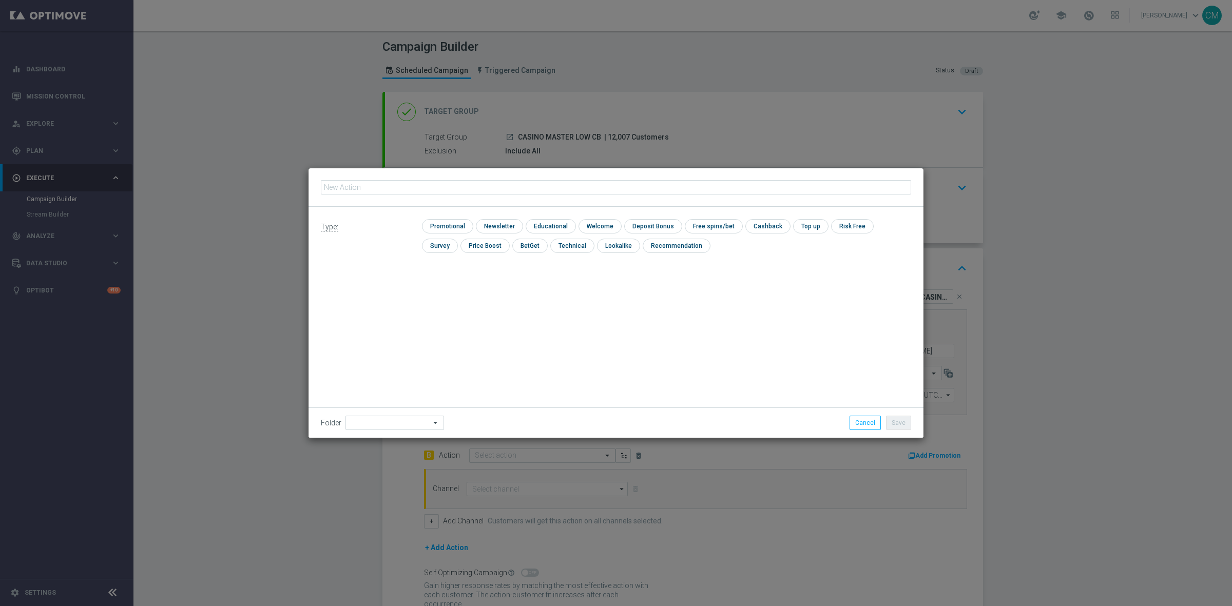
click at [383, 188] on input "text" at bounding box center [616, 187] width 590 height 14
type input "b: comparto"
click at [377, 184] on icon "mode_edit" at bounding box center [378, 187] width 8 height 8
type input "b: comparto no entry 15% 250 in fun bonus cap 1 wagering 10"
click at [458, 224] on input "checkbox" at bounding box center [446, 226] width 49 height 14
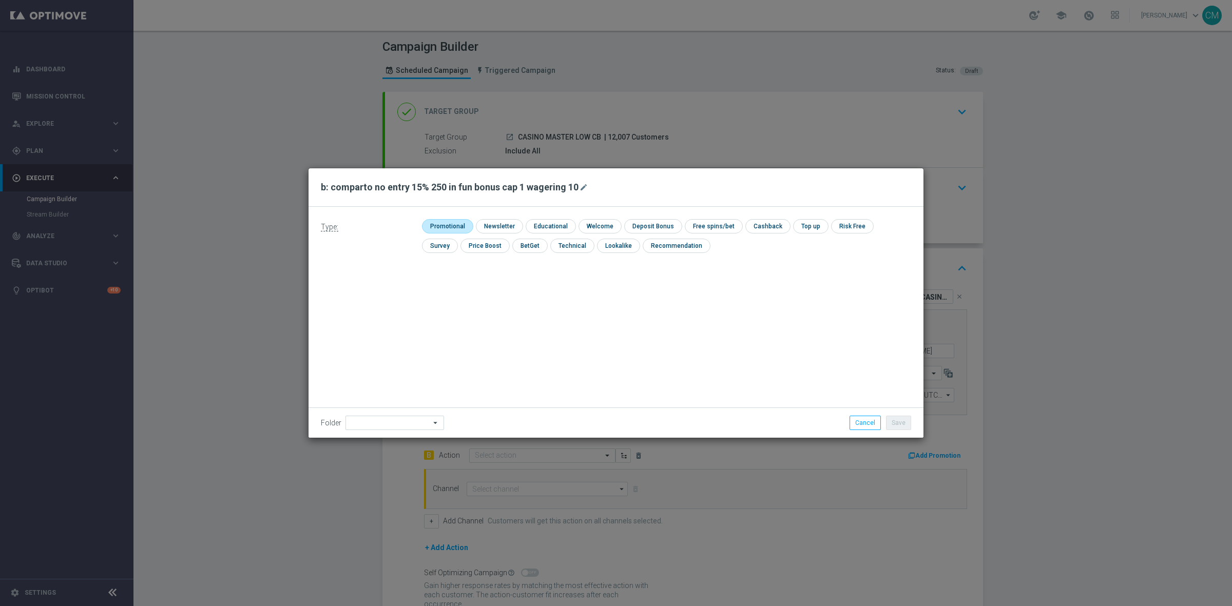
checkbox input "true"
click at [776, 220] on input "checkbox" at bounding box center [777, 226] width 43 height 14
checkbox input "true"
click at [579, 185] on button "mode_edit" at bounding box center [585, 187] width 13 height 12
click at [511, 190] on input "b: comparto no entry 15% 250 in fun bonus cap 1 wagering 10" at bounding box center [616, 187] width 590 height 14
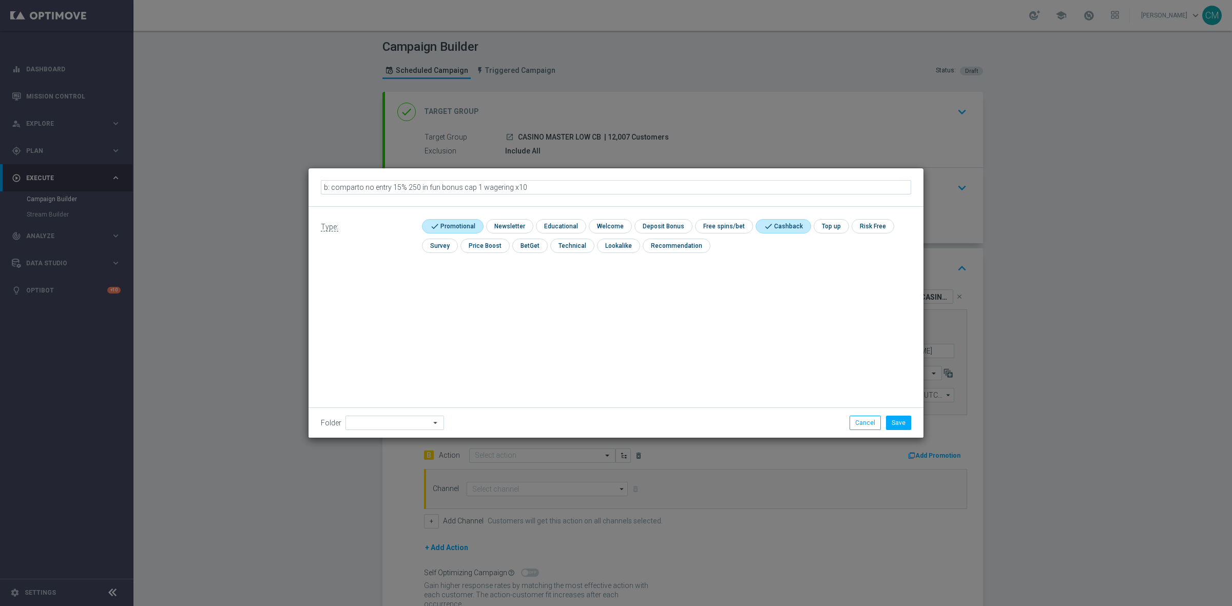
click at [419, 190] on input "b: comparto no entry 15% 250 in fun bonus cap 1 wagering x10" at bounding box center [616, 187] width 590 height 14
click at [462, 190] on input "b: comparto no entry 15% 250 € fun bonus cap 1 wagering x10" at bounding box center [616, 187] width 590 height 14
click at [533, 186] on input "b: comparto no entry 15% 250 € fun bonus (cap 1 wagering x10" at bounding box center [616, 187] width 590 height 14
type input "b: comparto no entry 15% 250 € fun bonus (cap 1 wagering x10)"
click at [896, 427] on button "Save" at bounding box center [898, 423] width 25 height 14
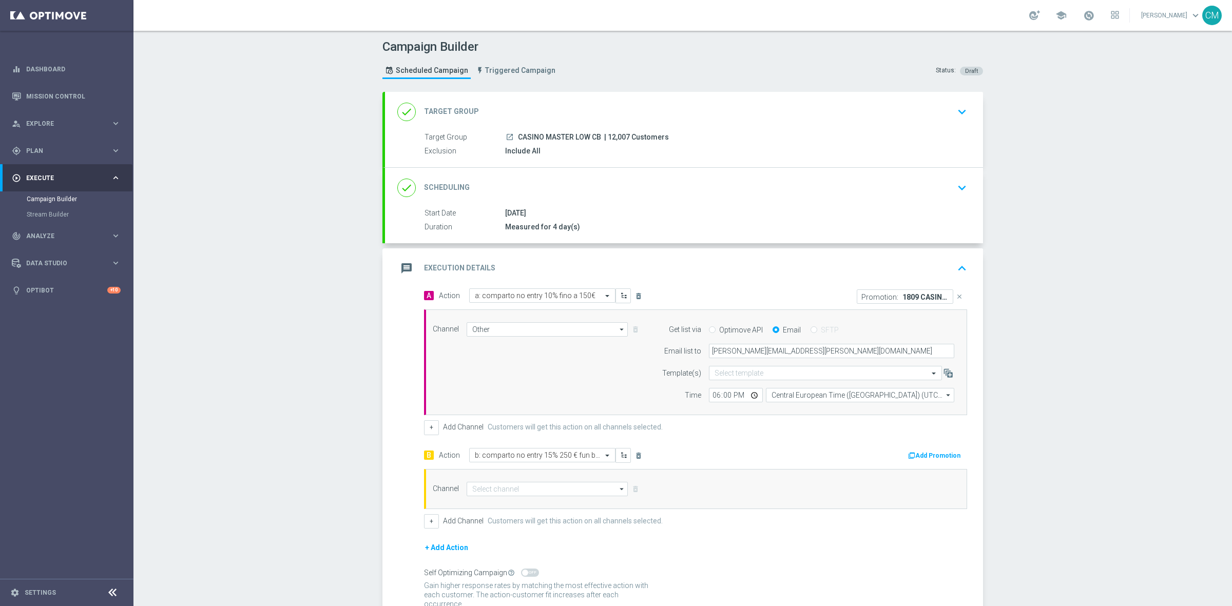
click at [927, 457] on button "Add Promotion" at bounding box center [935, 455] width 57 height 11
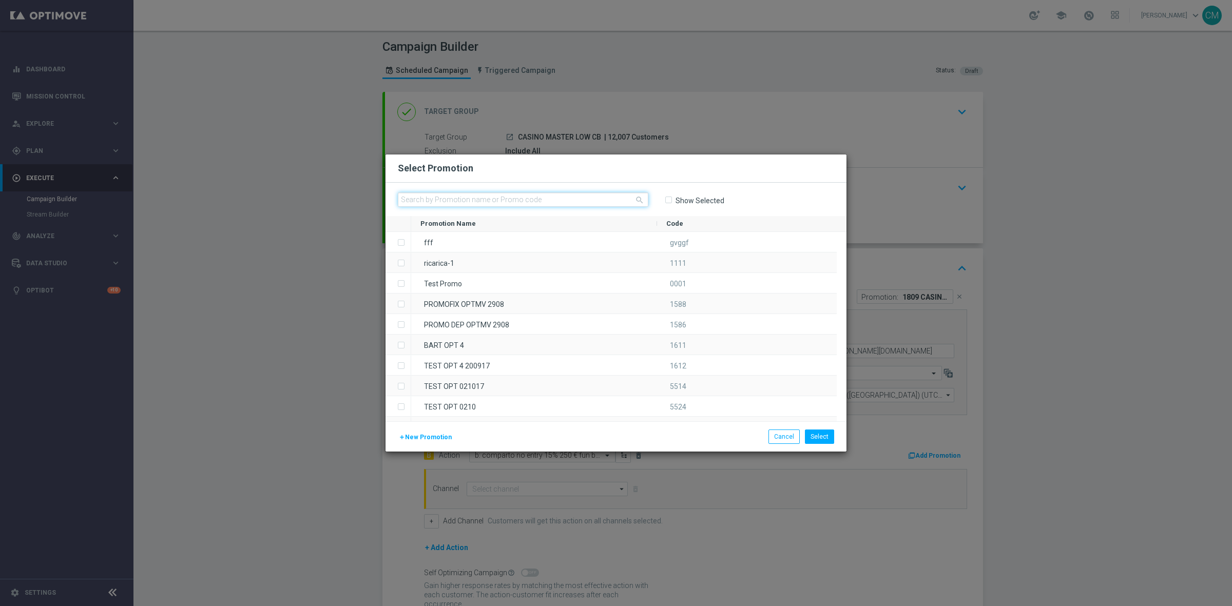
click at [539, 204] on input "text" at bounding box center [523, 200] width 251 height 14
paste input "1809 CASINOCB F"
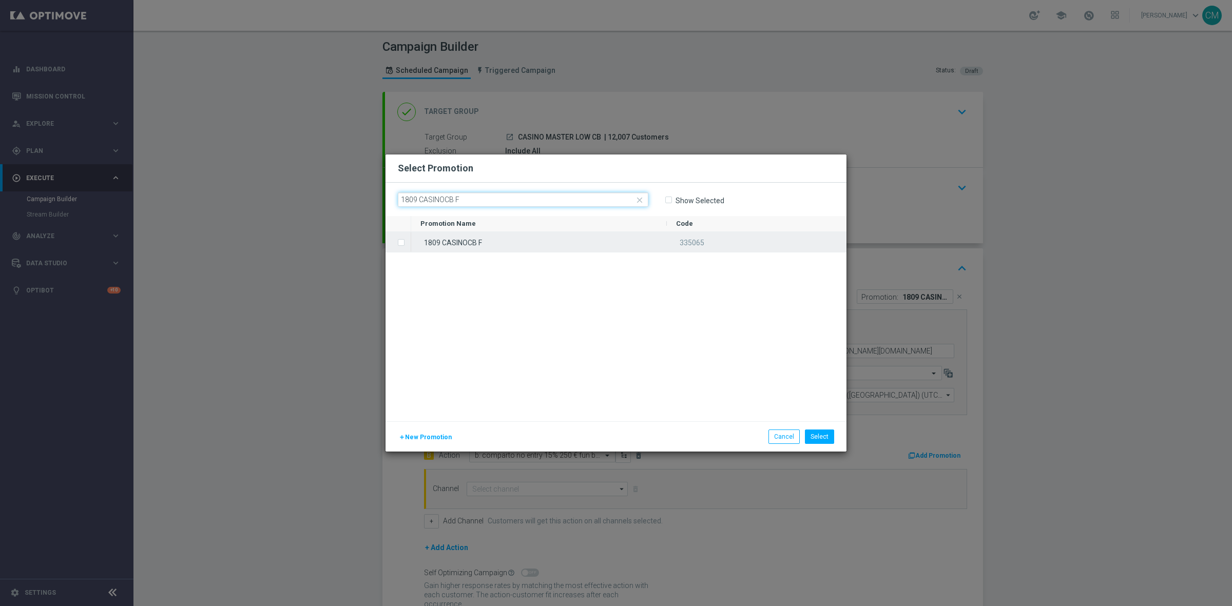
type input "1809 CASINOCB F"
click at [529, 239] on div "1809 CASINOCB F" at bounding box center [539, 242] width 256 height 20
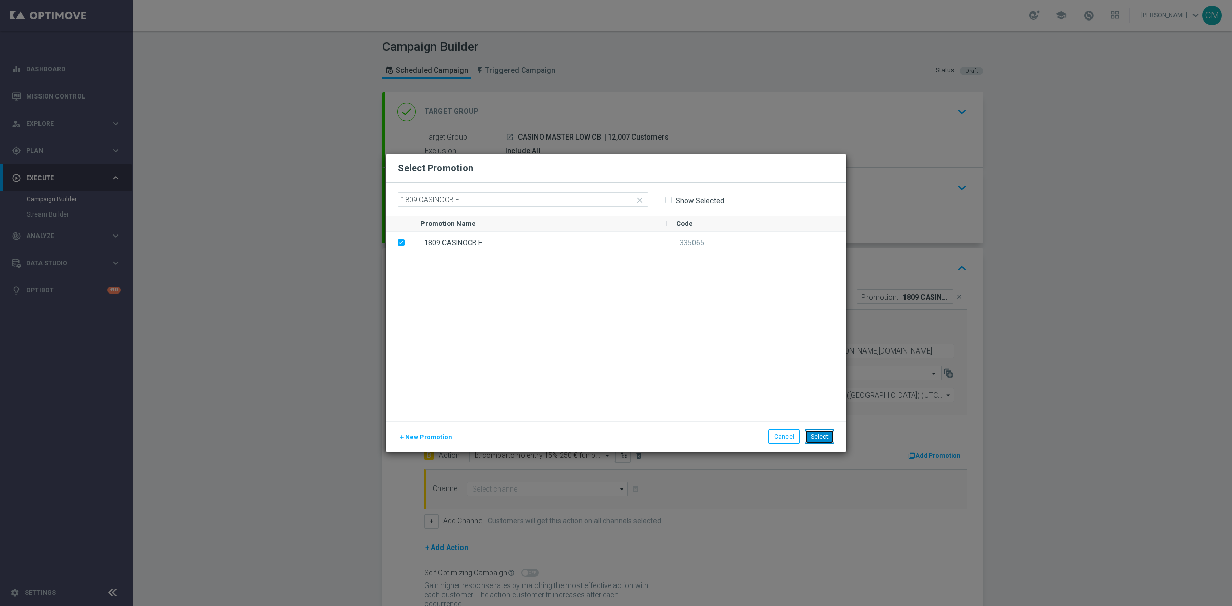
click at [816, 434] on button "Select" at bounding box center [819, 437] width 29 height 14
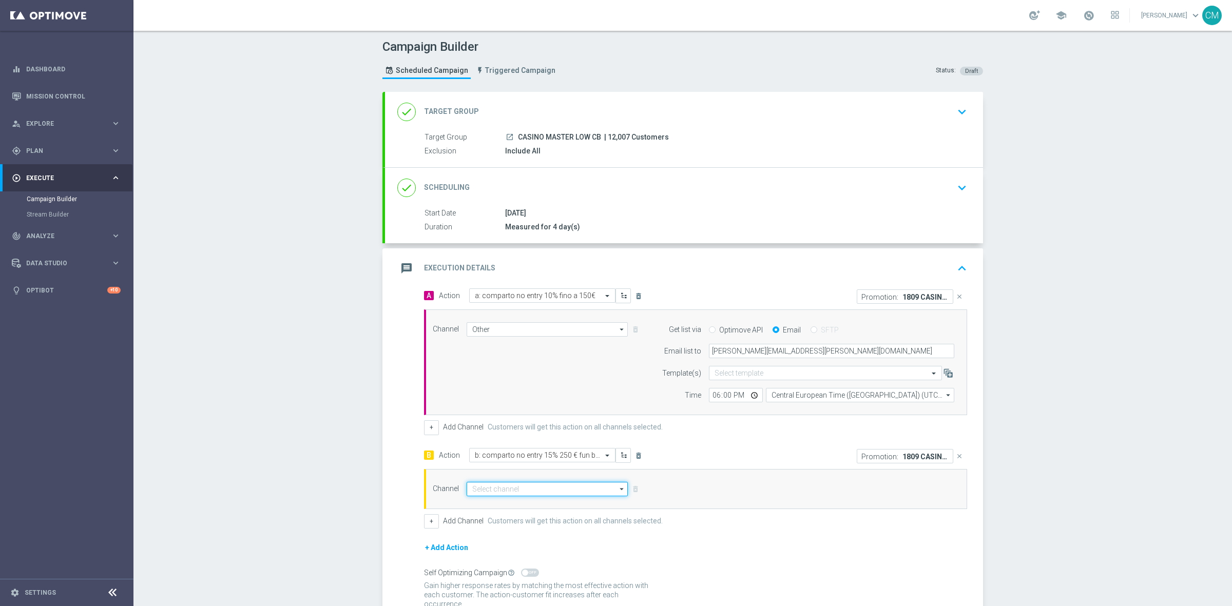
click at [535, 491] on input at bounding box center [547, 489] width 161 height 14
click at [506, 565] on div "Other" at bounding box center [543, 566] width 152 height 14
type input "Other"
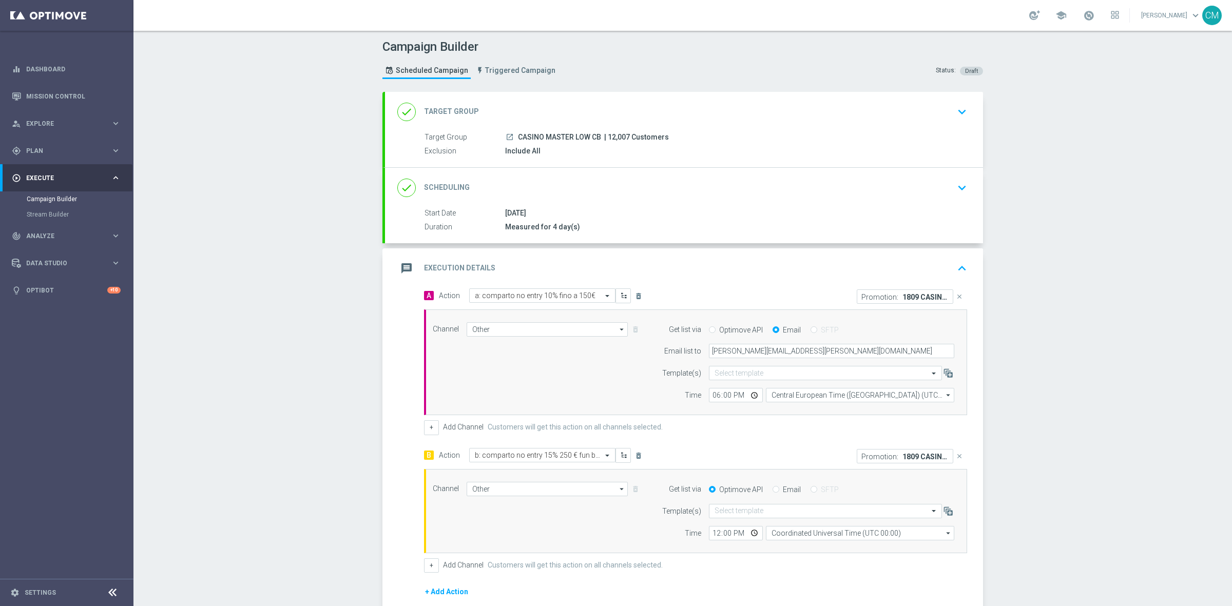
click at [773, 490] on input "Email" at bounding box center [776, 490] width 7 height 7
radio input "true"
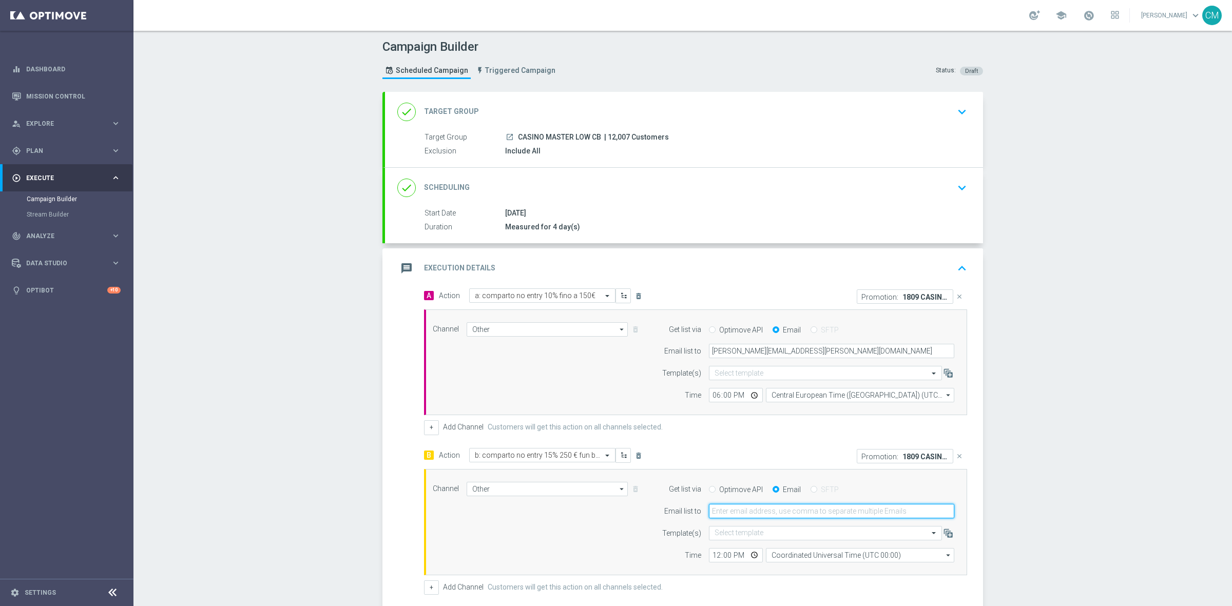
click at [715, 517] on input "email" at bounding box center [831, 511] width 245 height 14
type input "[PERSON_NAME][EMAIL_ADDRESS][PERSON_NAME][DOMAIN_NAME]"
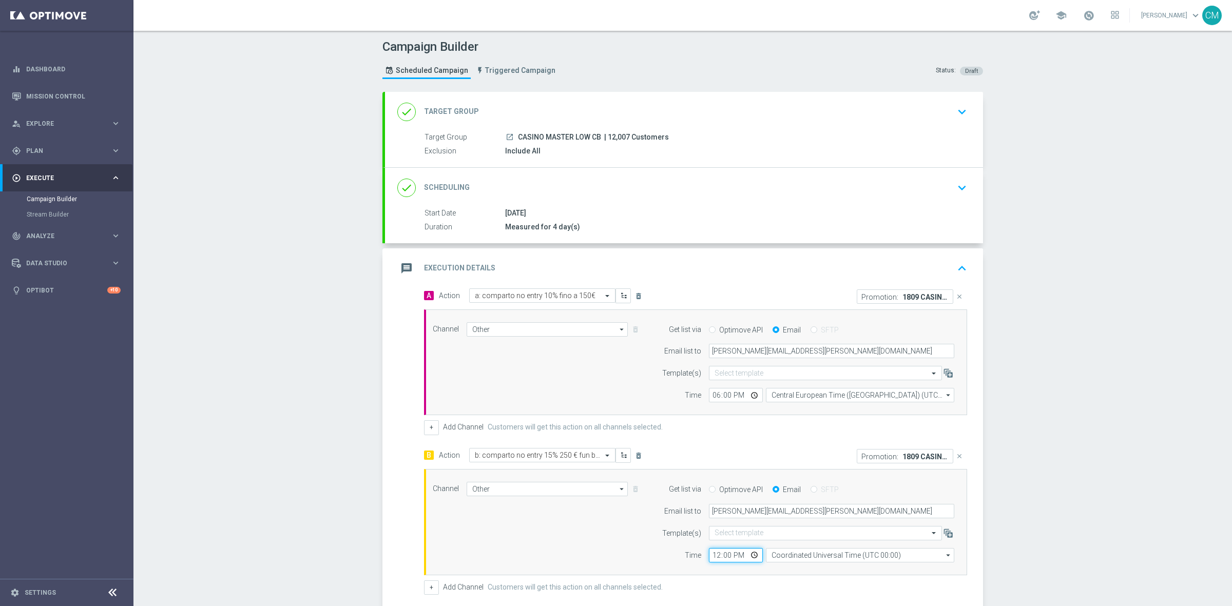
click at [712, 557] on input "12:00" at bounding box center [736, 555] width 54 height 14
type input "18:00"
click at [768, 553] on input "Coordinated Universal Time (UTC 00:00)" at bounding box center [860, 555] width 188 height 14
click at [783, 561] on input "[GEOGRAPHIC_DATA]" at bounding box center [860, 555] width 188 height 14
click at [789, 565] on div "Central European Time ([GEOGRAPHIC_DATA]) (UTC +02:00)" at bounding box center [860, 570] width 188 height 15
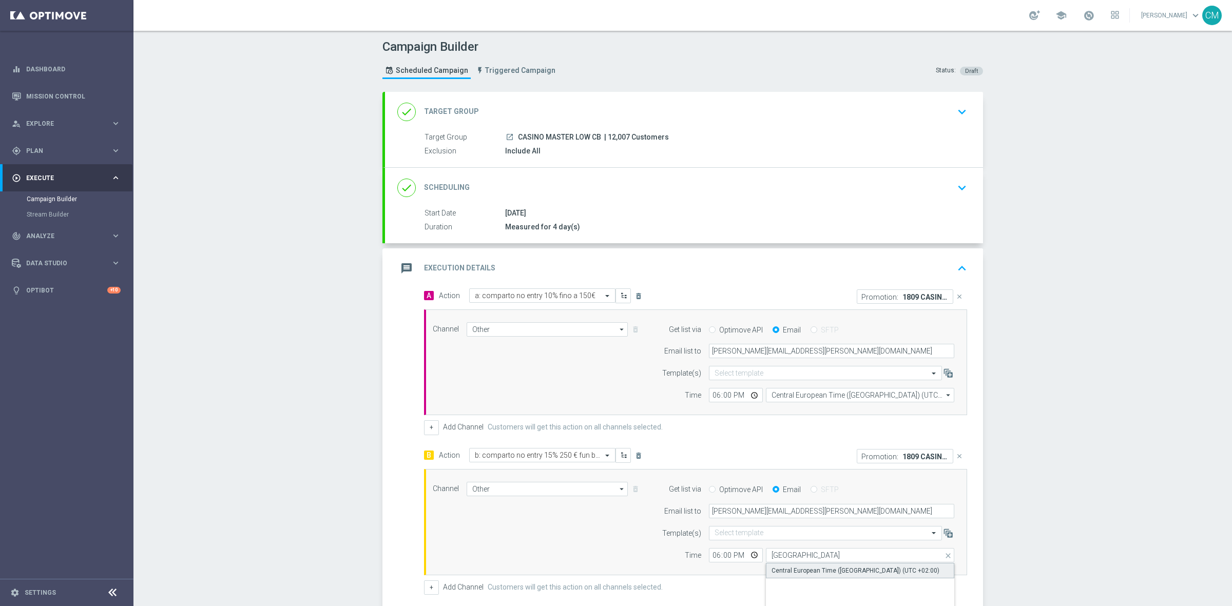
type input "Central European Time ([GEOGRAPHIC_DATA]) (UTC +02:00)"
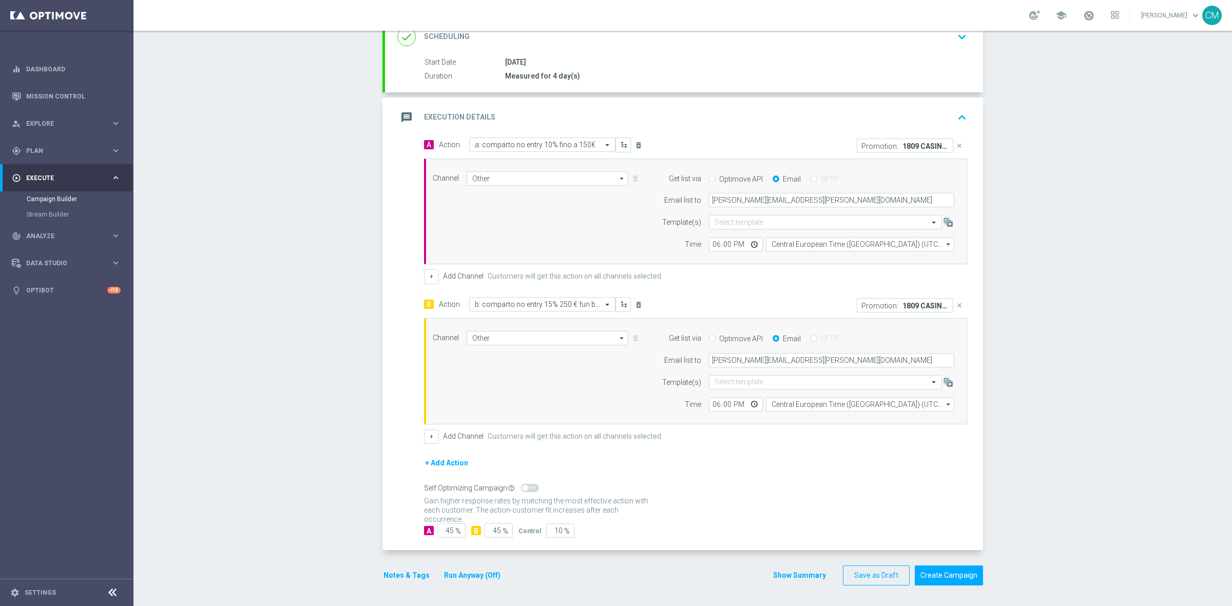
click at [790, 570] on button "Show Summary" at bounding box center [800, 576] width 54 height 12
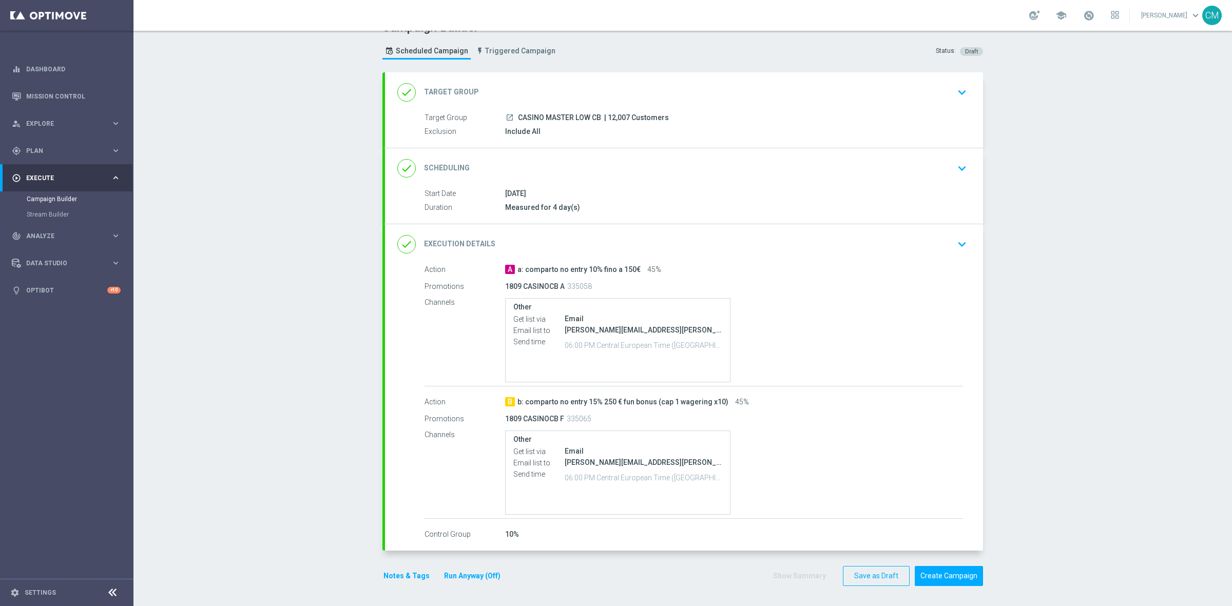
scroll to position [21, 0]
click at [397, 572] on button "Notes & Tags" at bounding box center [406, 576] width 48 height 13
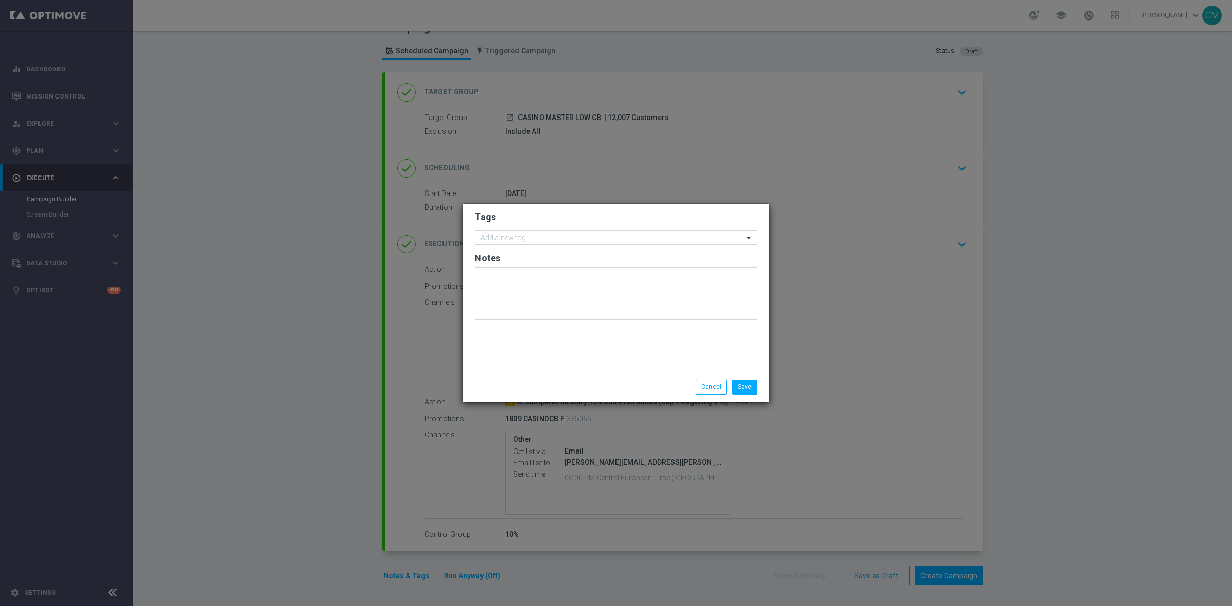
click at [500, 234] on div "Add a new tag" at bounding box center [502, 239] width 47 height 11
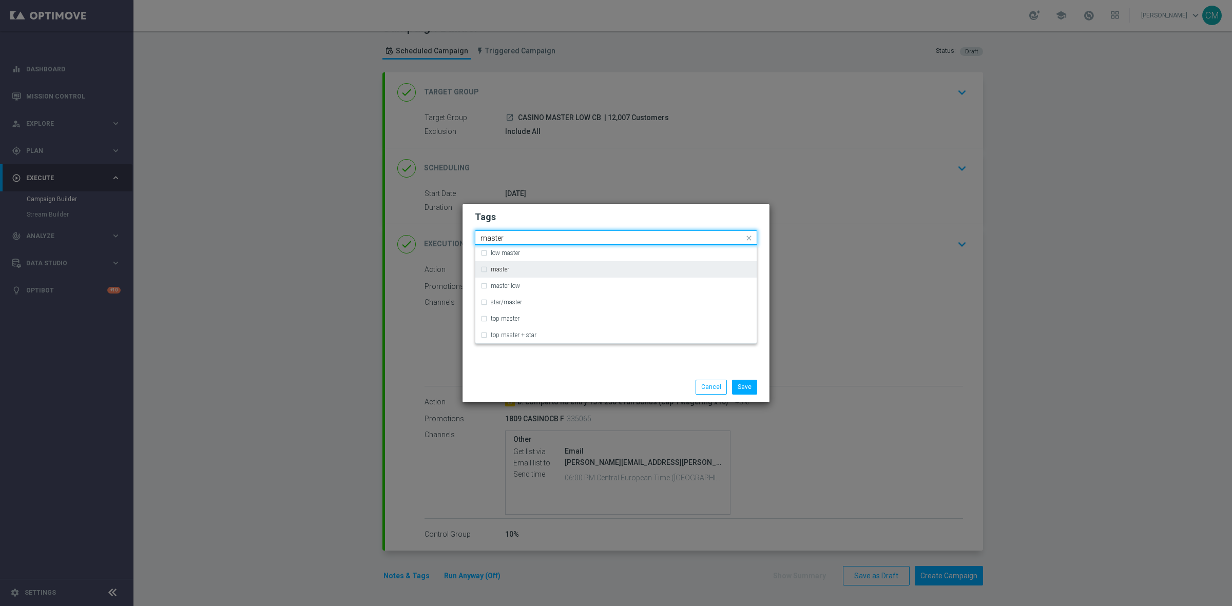
click at [514, 266] on div "master" at bounding box center [621, 269] width 261 height 6
type input "master"
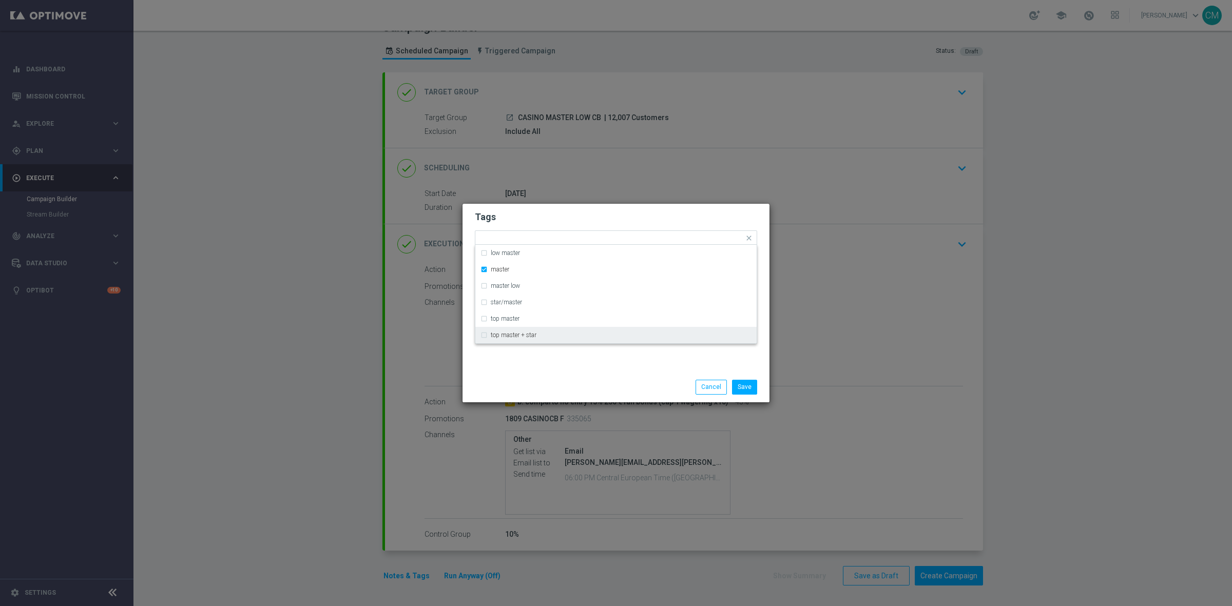
click at [555, 358] on div "Tags Quick find × master low master master master low star/master top master to…" at bounding box center [616, 288] width 307 height 168
click at [564, 244] on div "Add a new tag × master" at bounding box center [616, 238] width 282 height 15
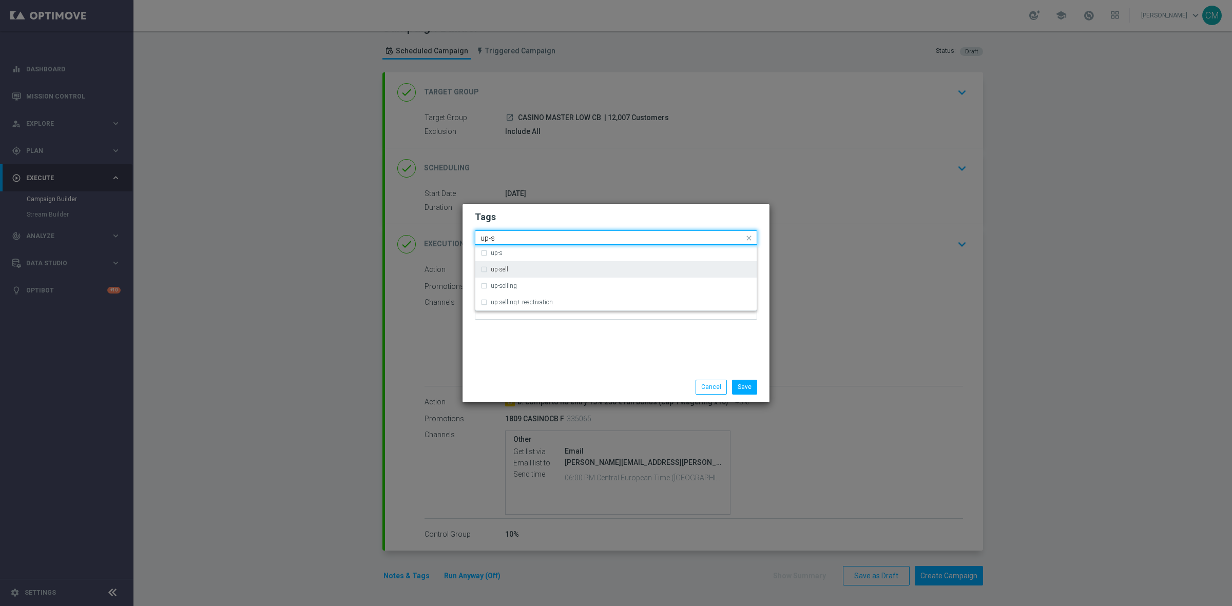
click at [535, 276] on div "up-sell" at bounding box center [616, 269] width 271 height 16
type input "up-s"
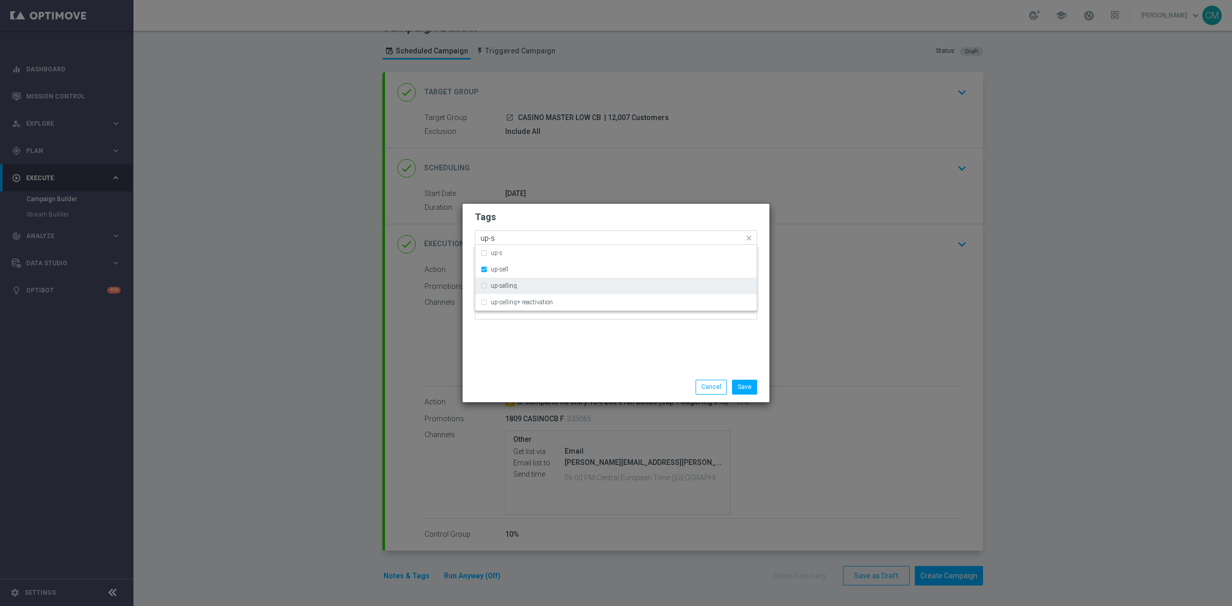
click at [530, 285] on div "up-selling" at bounding box center [621, 286] width 261 height 6
click at [517, 273] on div "up-sell" at bounding box center [621, 269] width 261 height 6
click at [543, 372] on div "Save Cancel" at bounding box center [616, 387] width 307 height 30
click at [586, 248] on form "Tags Add a new tag × master × up-selling Notes" at bounding box center [616, 268] width 282 height 120
click at [585, 244] on div at bounding box center [655, 240] width 177 height 10
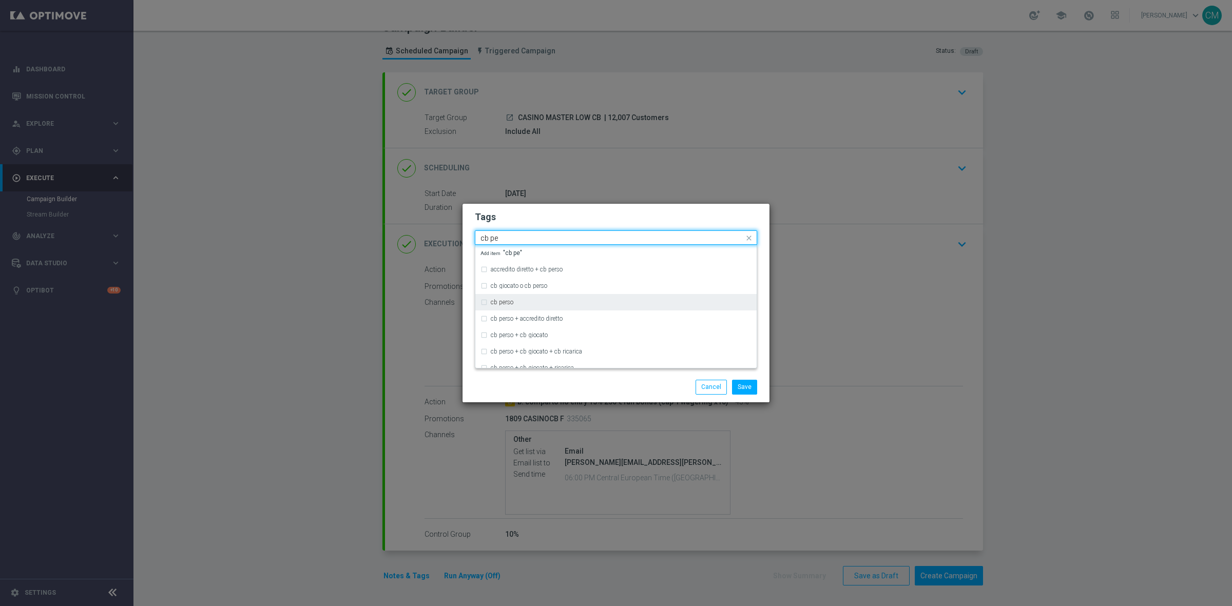
click at [531, 303] on div "cb perso" at bounding box center [621, 302] width 261 height 6
type input "cb pe"
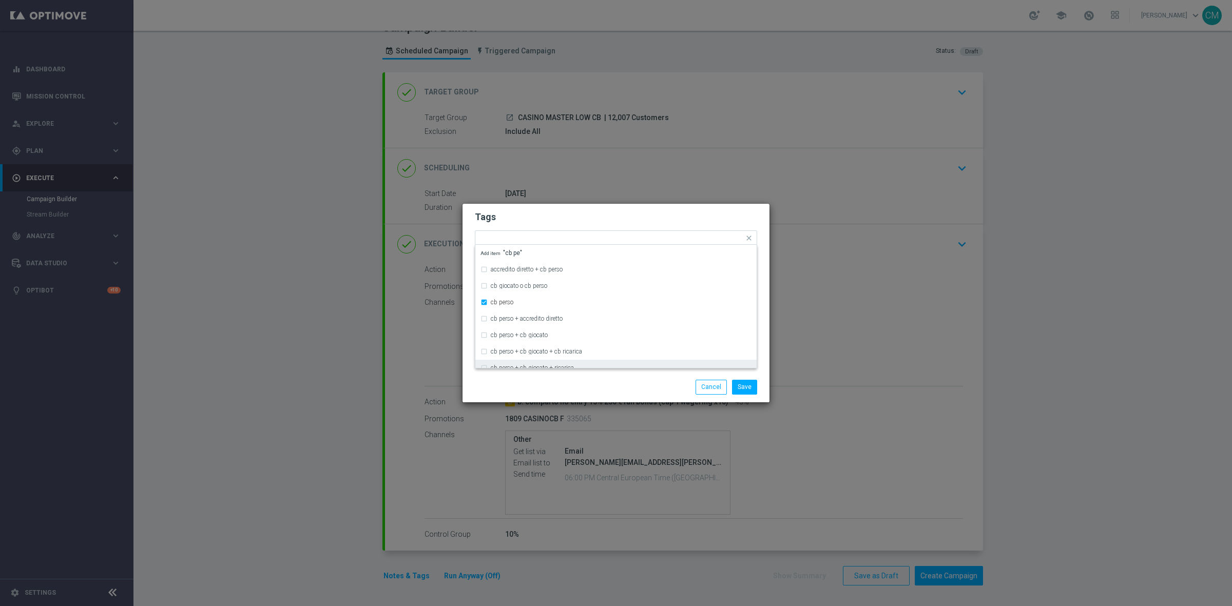
click at [571, 374] on div "Save Cancel" at bounding box center [616, 387] width 307 height 30
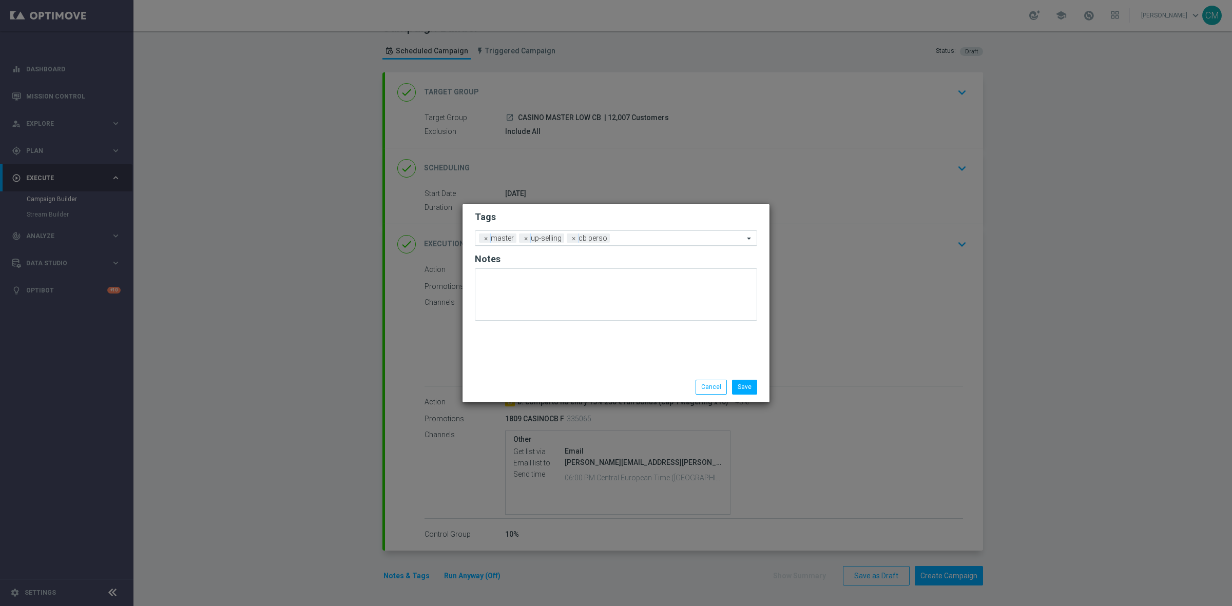
click at [637, 240] on input "text" at bounding box center [679, 239] width 130 height 9
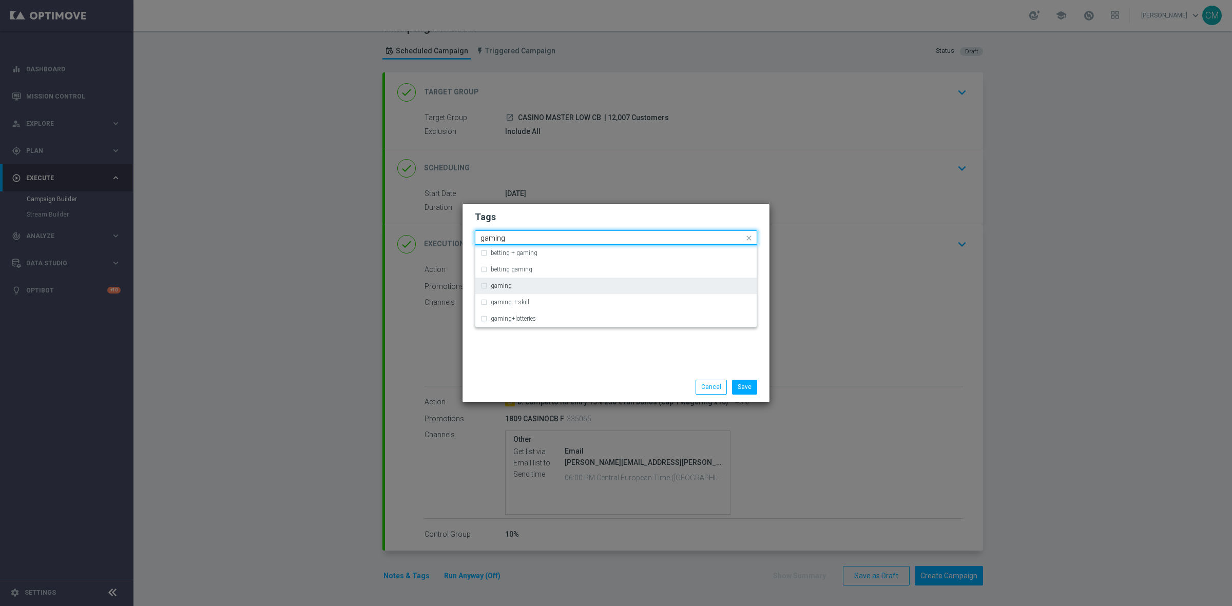
click at [559, 285] on div "gaming" at bounding box center [621, 286] width 261 height 6
type input "gaming"
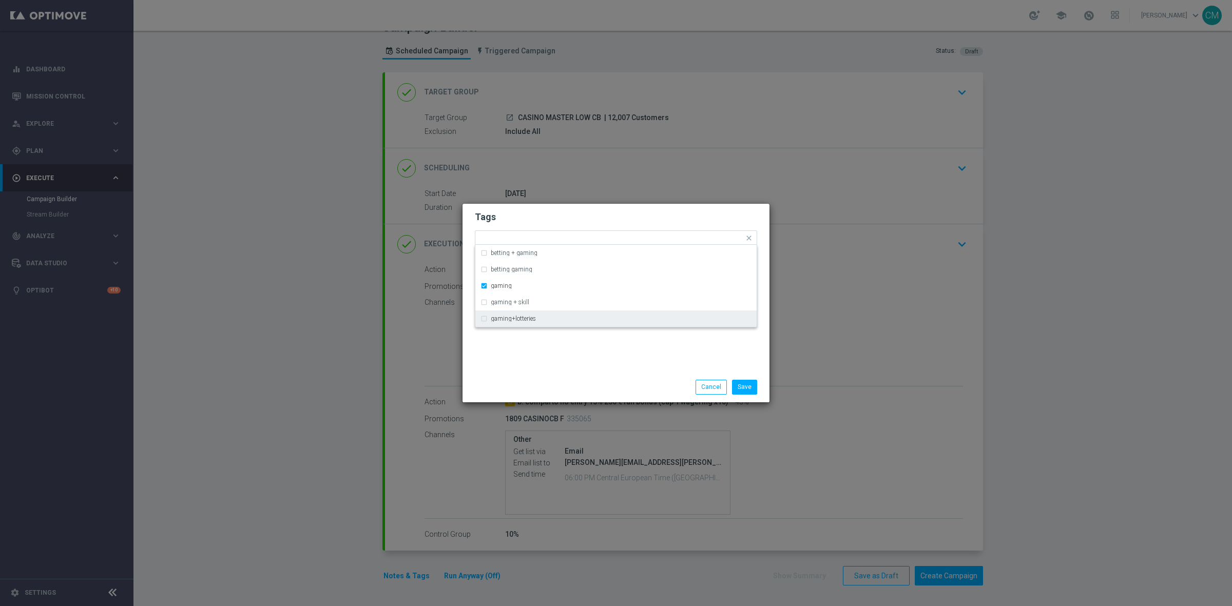
click at [604, 354] on div "Tags Quick find × master × up-selling × [PERSON_NAME] × gaming betting + gaming…" at bounding box center [616, 288] width 307 height 168
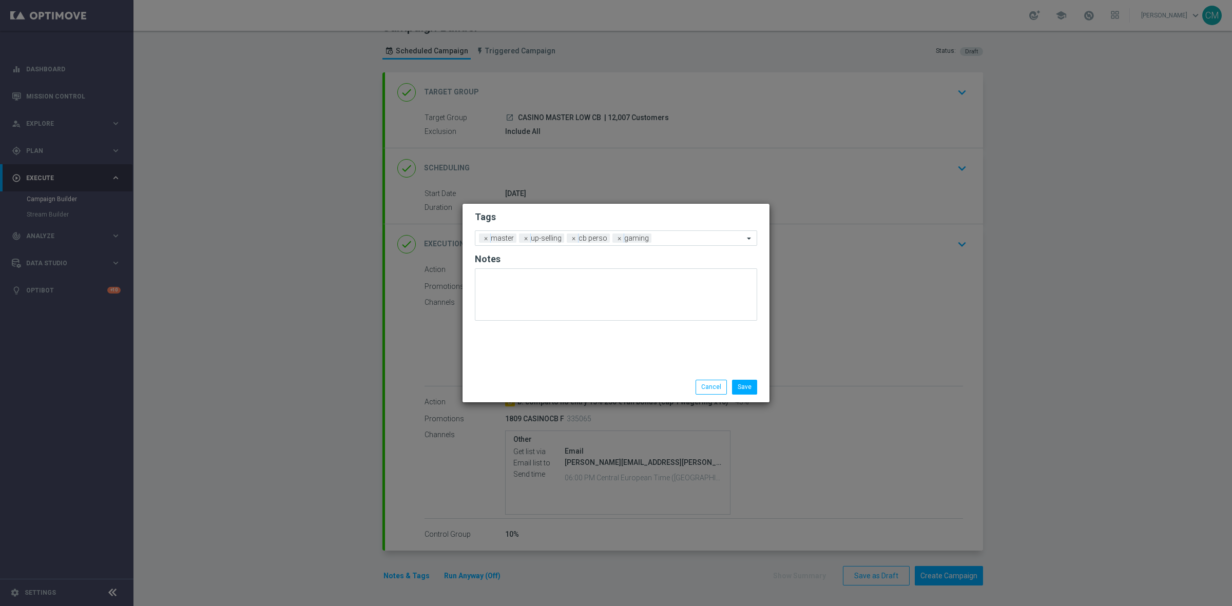
click at [673, 247] on form "Tags Add a new tag × master × up-selling × [PERSON_NAME] × gaming Notes" at bounding box center [616, 268] width 282 height 120
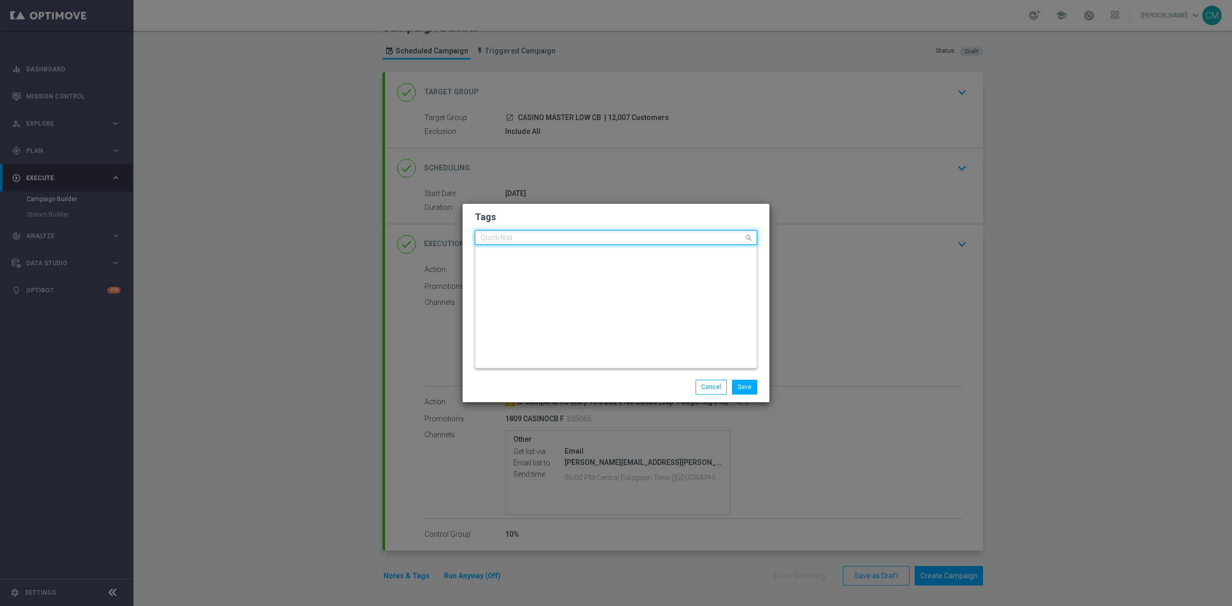
click at [673, 245] on ng-select "Quick find × master × up-selling × [PERSON_NAME] × gaming fun bonus o bunus cas…" at bounding box center [616, 238] width 282 height 14
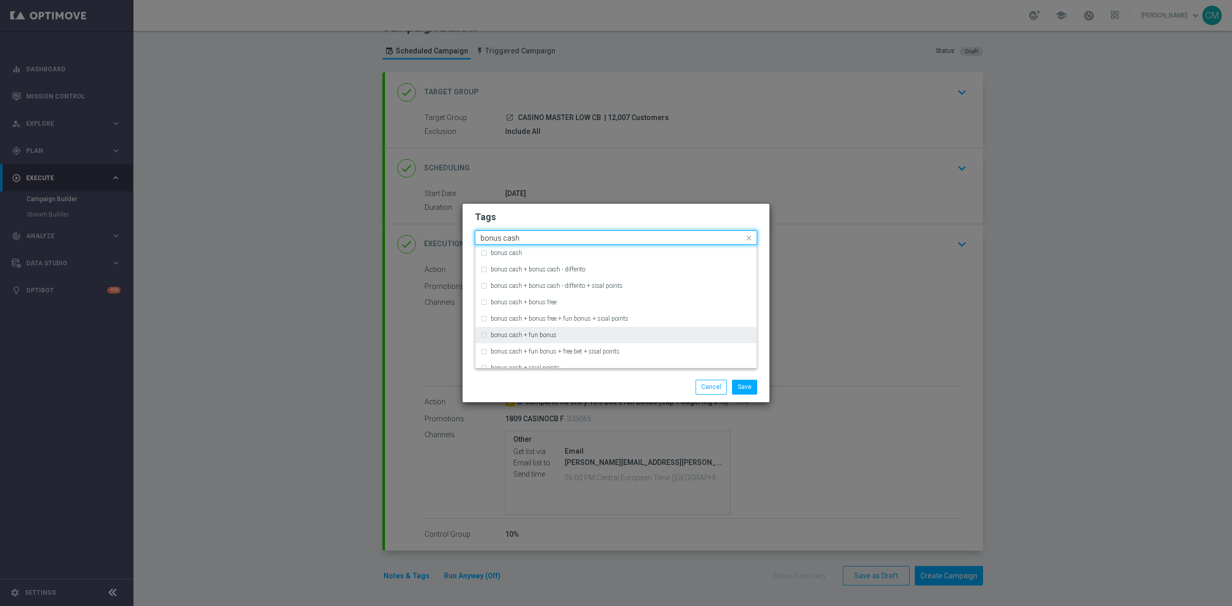
click at [624, 327] on div "bonus cash + fun bonus" at bounding box center [616, 335] width 271 height 16
type input "bonus cash"
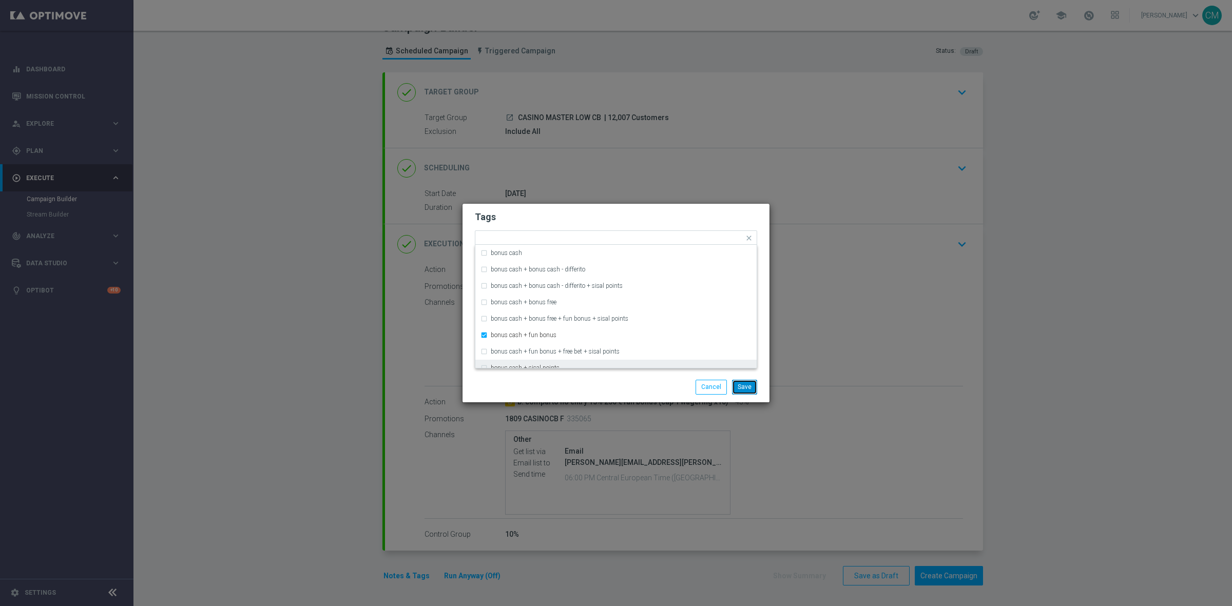
click at [751, 384] on button "Save" at bounding box center [744, 387] width 25 height 14
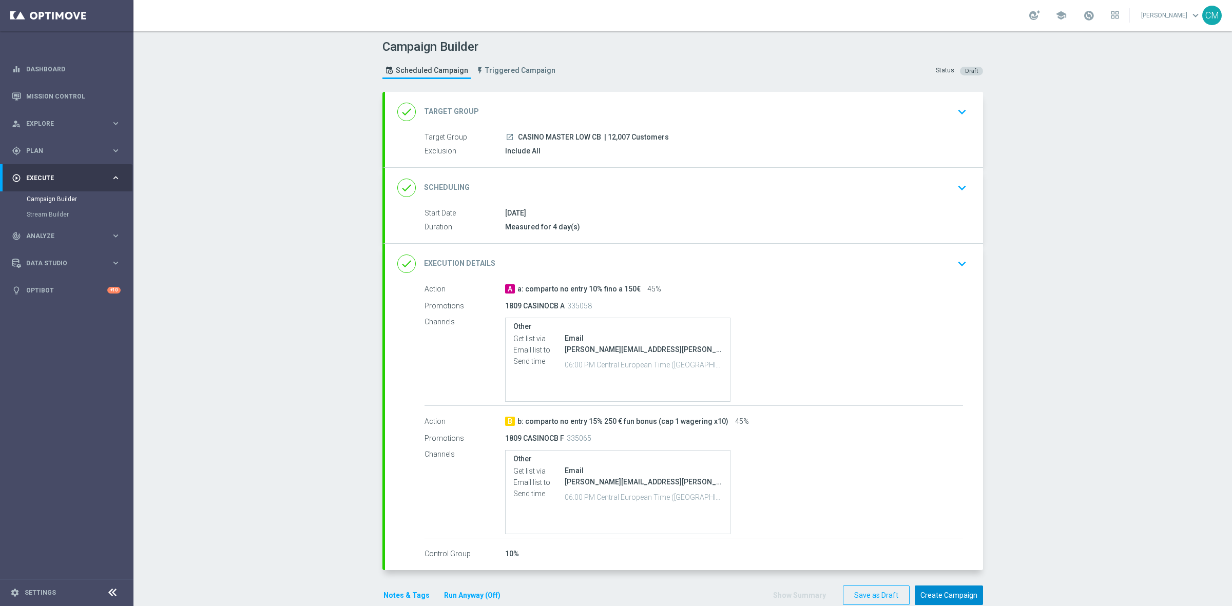
click at [922, 596] on button "Create Campaign" at bounding box center [949, 596] width 68 height 20
